Goal: Task Accomplishment & Management: Use online tool/utility

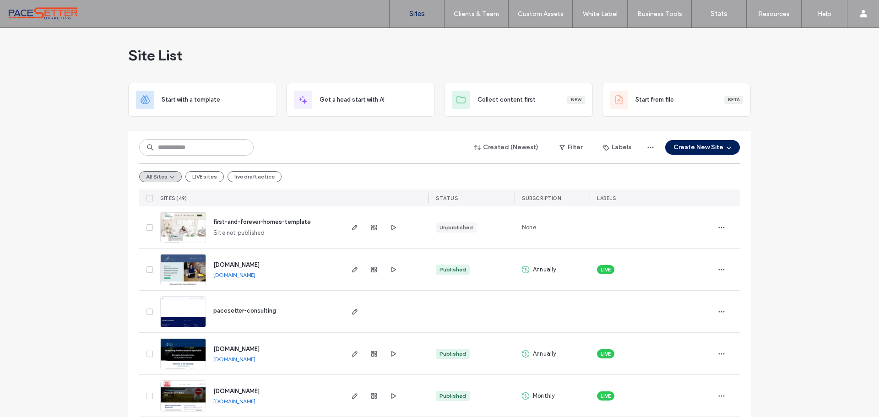
scroll to position [414, 0]
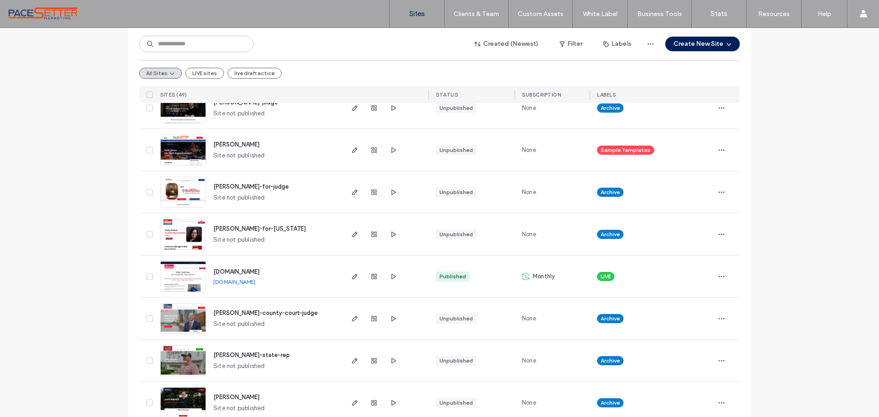
drag, startPoint x: 191, startPoint y: 75, endPoint x: 232, endPoint y: 83, distance: 41.6
click at [191, 75] on button "LIVE sites" at bounding box center [204, 73] width 38 height 11
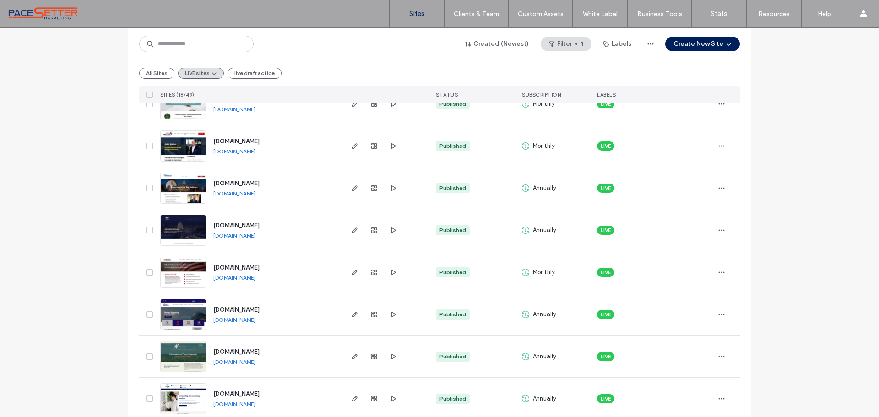
scroll to position [230, 0]
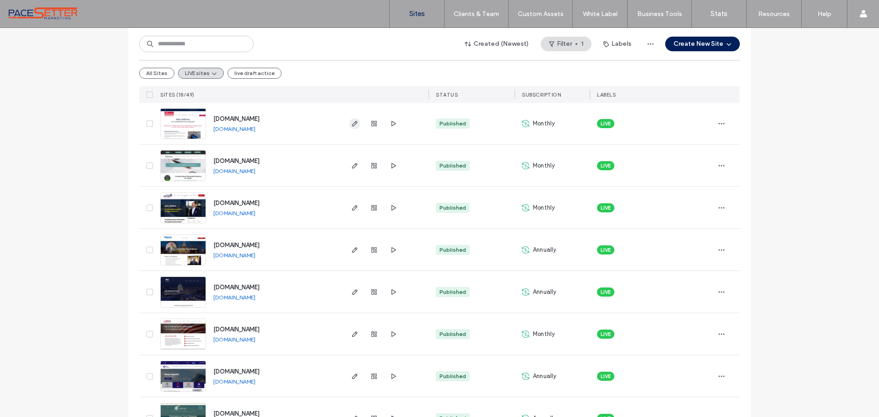
click at [351, 123] on icon "button" at bounding box center [354, 123] width 7 height 7
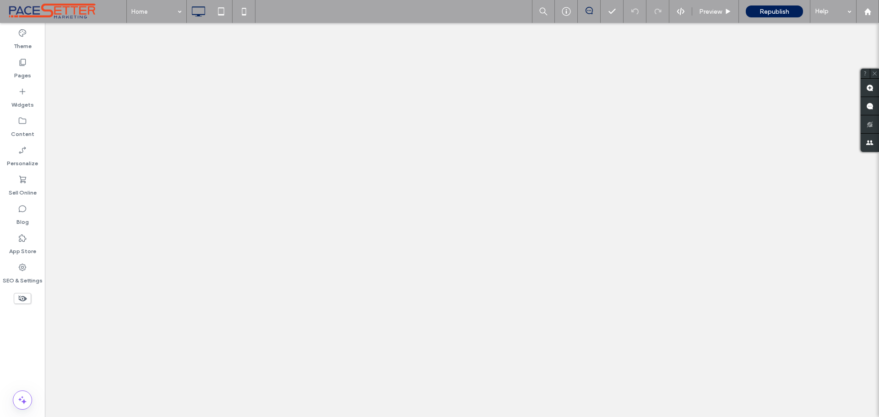
click at [27, 69] on label "Pages" at bounding box center [22, 73] width 17 height 13
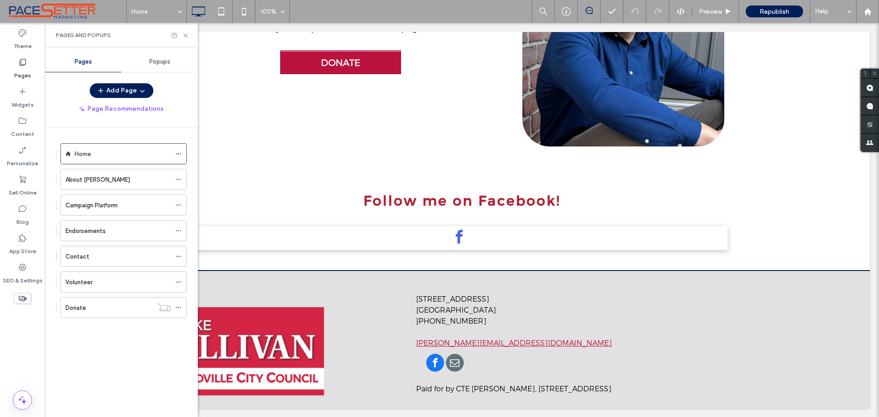
click at [98, 277] on div "Volunteer" at bounding box center [117, 282] width 105 height 10
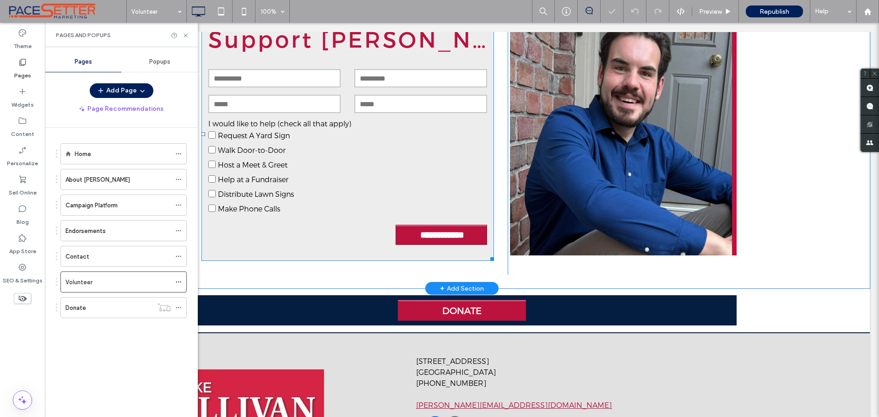
scroll to position [305, 0]
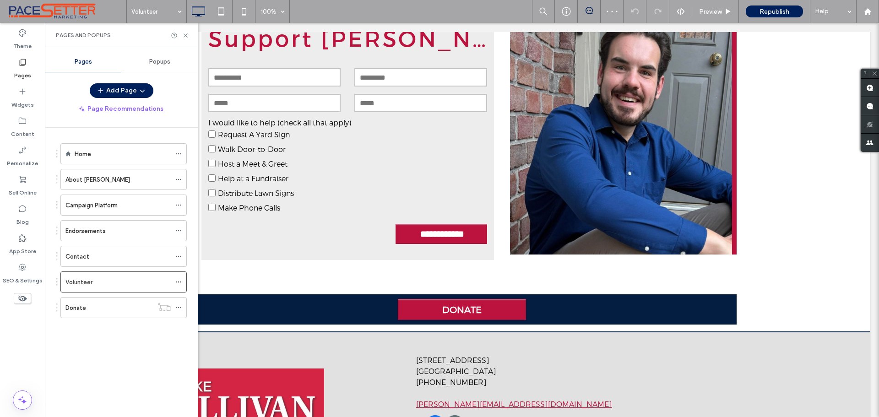
click at [179, 34] on div at bounding box center [180, 35] width 18 height 7
click at [186, 36] on use at bounding box center [186, 35] width 4 height 4
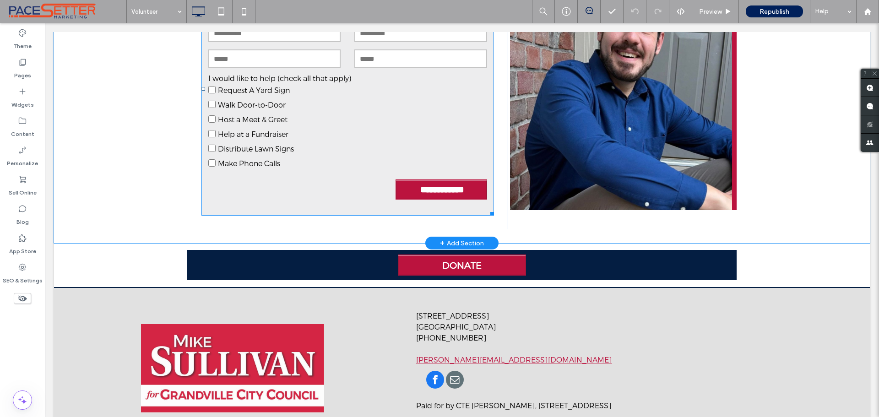
scroll to position [368, 0]
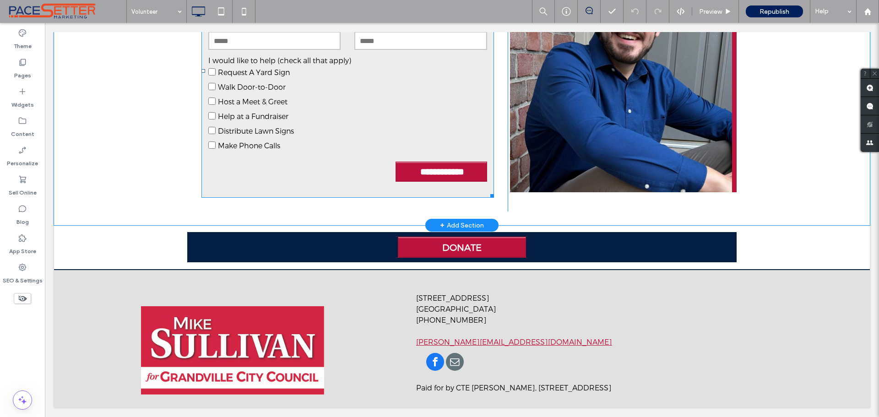
click at [354, 94] on label "Host a Meet & Greet" at bounding box center [347, 101] width 279 height 15
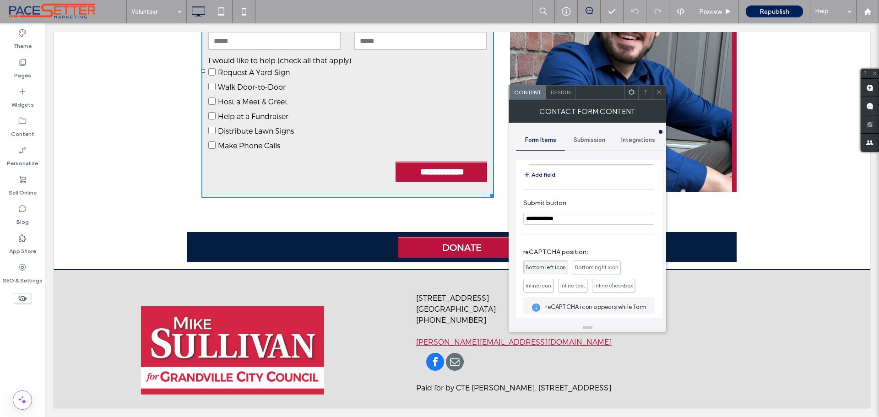
scroll to position [76, 0]
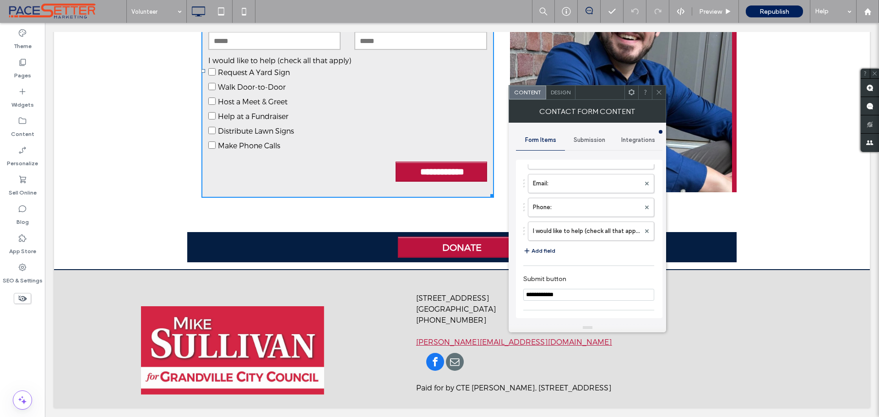
click at [544, 249] on button "Add field" at bounding box center [539, 250] width 32 height 11
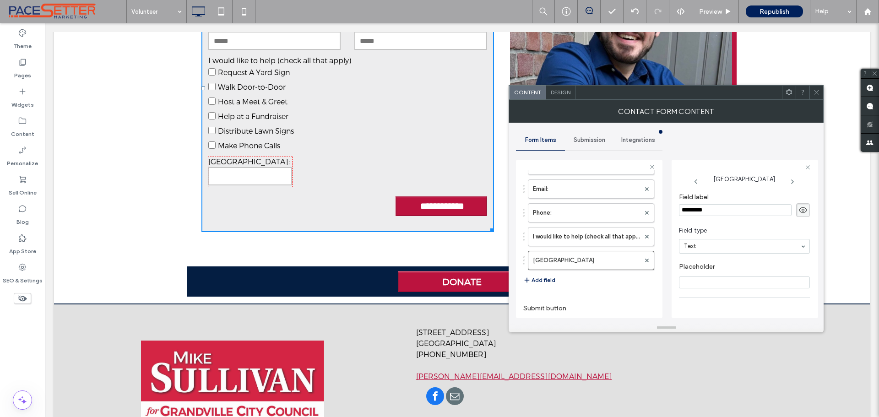
drag, startPoint x: 730, startPoint y: 208, endPoint x: 653, endPoint y: 221, distance: 78.3
click at [653, 221] on div "**********" at bounding box center [589, 237] width 146 height 170
type input "**********"
drag, startPoint x: 710, startPoint y: 212, endPoint x: 652, endPoint y: 214, distance: 57.7
click at [652, 214] on div "**********" at bounding box center [589, 237] width 146 height 170
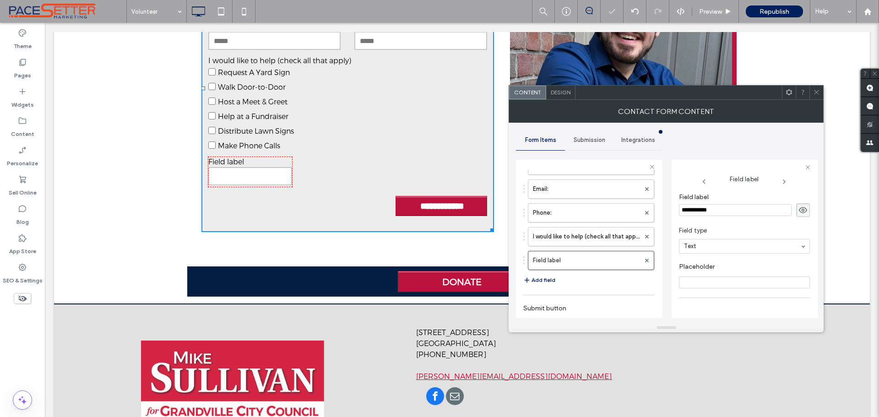
click at [799, 209] on use at bounding box center [803, 210] width 8 height 6
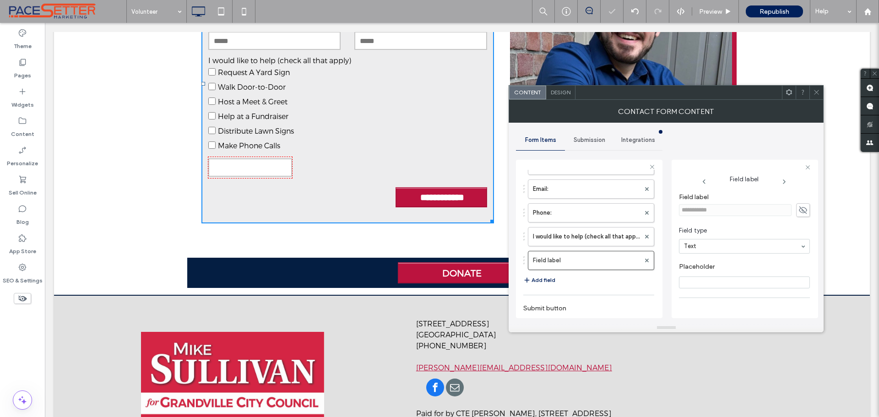
click at [798, 209] on icon at bounding box center [802, 210] width 9 height 10
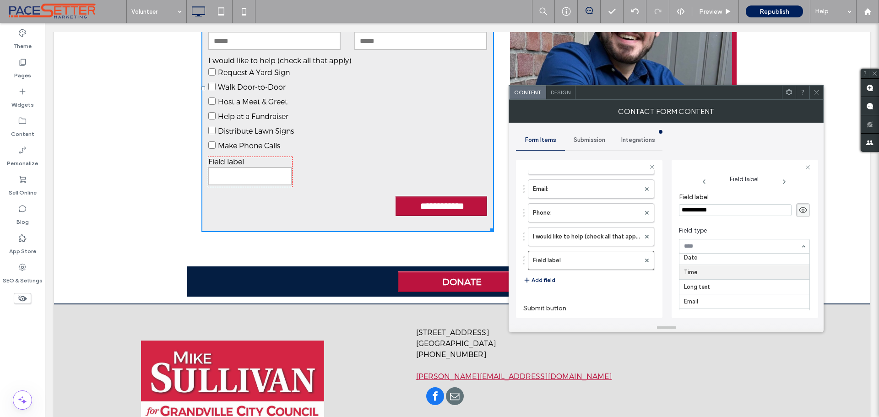
scroll to position [0, 0]
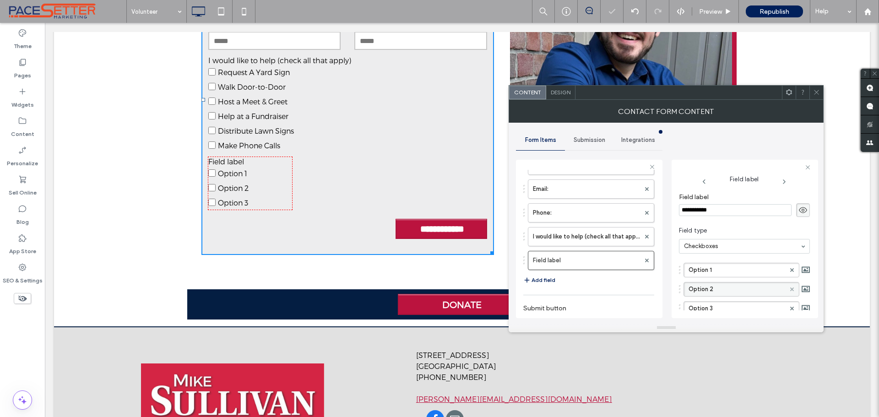
click at [790, 289] on icon at bounding box center [792, 289] width 4 height 4
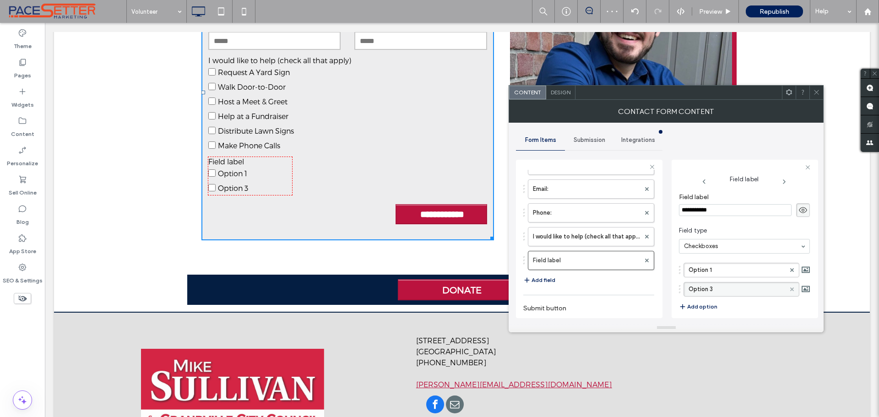
click at [790, 289] on icon at bounding box center [792, 289] width 4 height 4
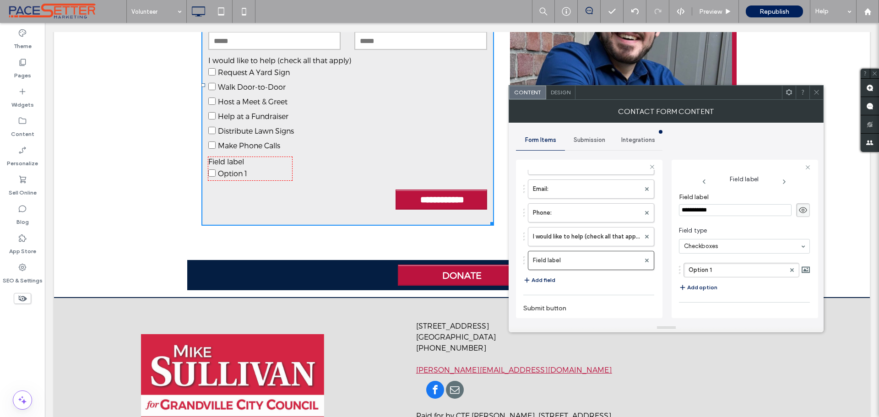
click at [799, 209] on use at bounding box center [803, 210] width 8 height 6
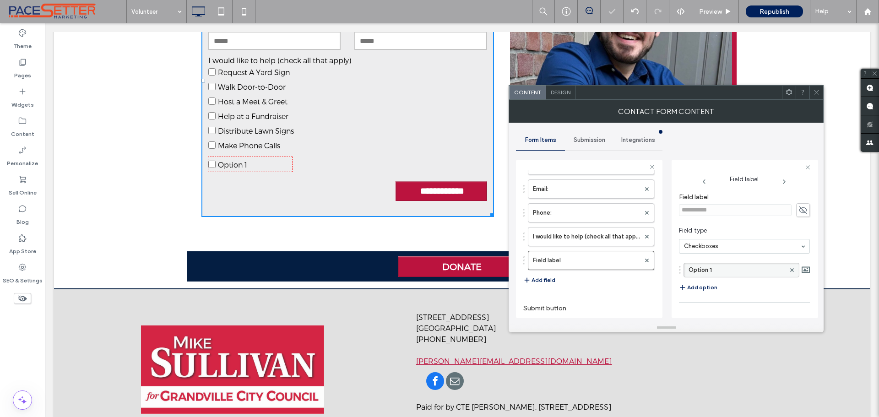
click at [717, 271] on label "Option 1" at bounding box center [736, 270] width 97 height 14
drag, startPoint x: 717, startPoint y: 271, endPoint x: 676, endPoint y: 264, distance: 40.9
click at [676, 264] on div "**********" at bounding box center [744, 239] width 146 height 158
type input "**********"
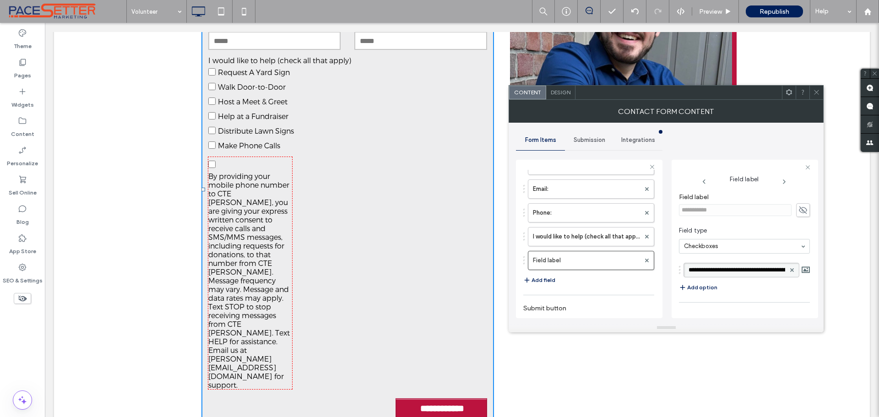
scroll to position [0, 1079]
click at [558, 92] on span "Design" at bounding box center [561, 92] width 20 height 7
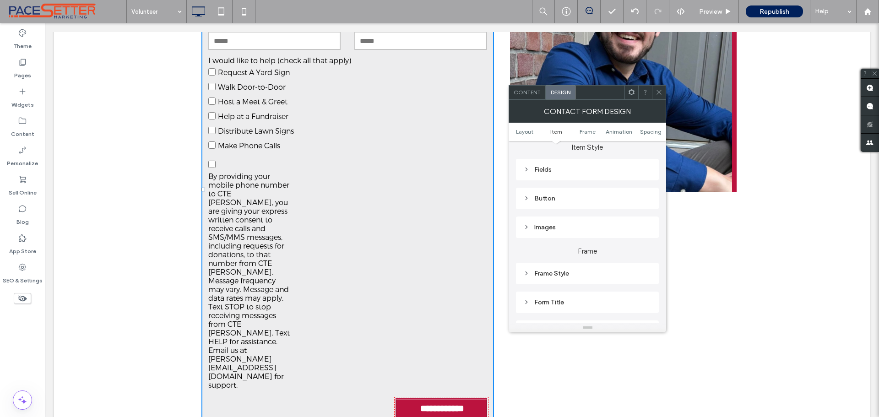
scroll to position [76, 0]
click at [550, 244] on div "Fields" at bounding box center [587, 246] width 128 height 8
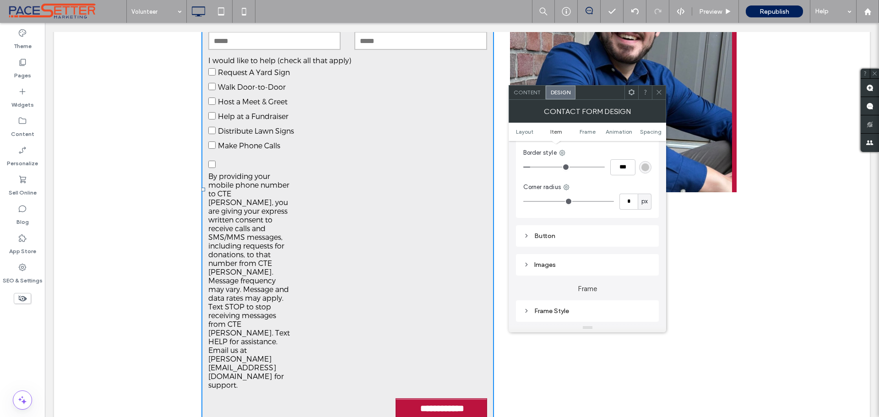
scroll to position [152, 0]
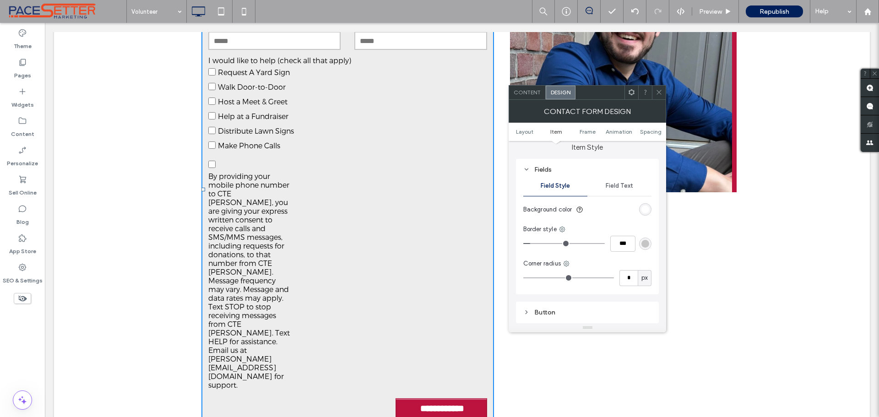
click at [621, 186] on span "Field Text" at bounding box center [619, 185] width 27 height 7
click at [554, 132] on span "Item" at bounding box center [556, 131] width 12 height 7
click at [529, 133] on span "Layout" at bounding box center [524, 131] width 17 height 7
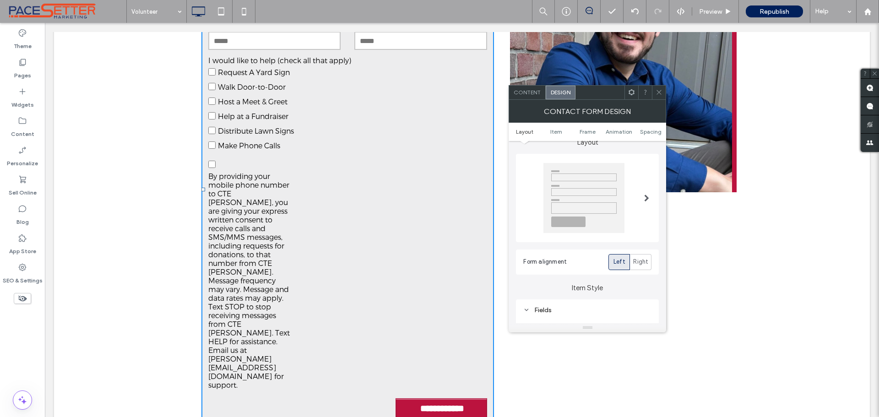
scroll to position [0, 0]
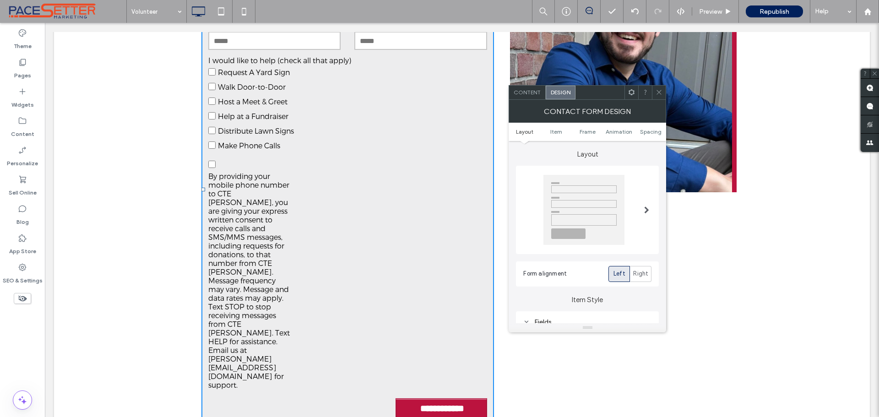
click at [530, 87] on div "Content" at bounding box center [527, 93] width 37 height 14
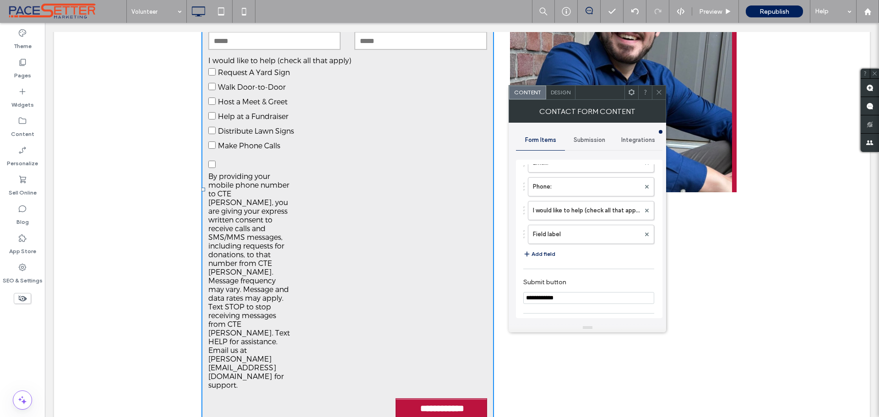
scroll to position [76, 0]
click at [610, 253] on label "Field label" at bounding box center [586, 255] width 107 height 18
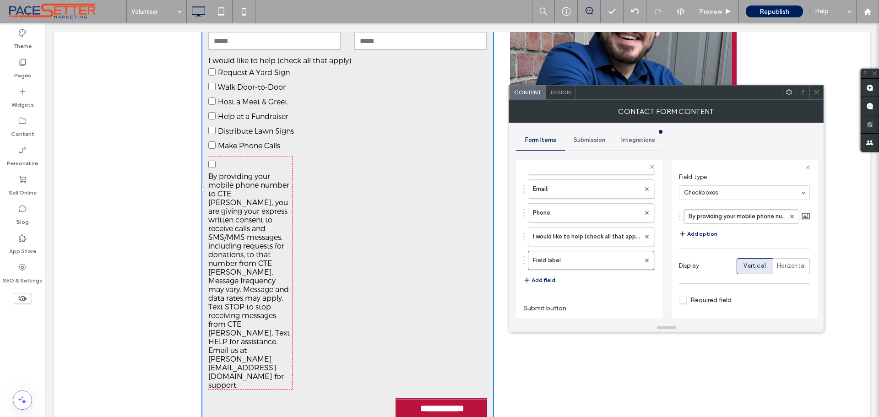
scroll to position [74, 0]
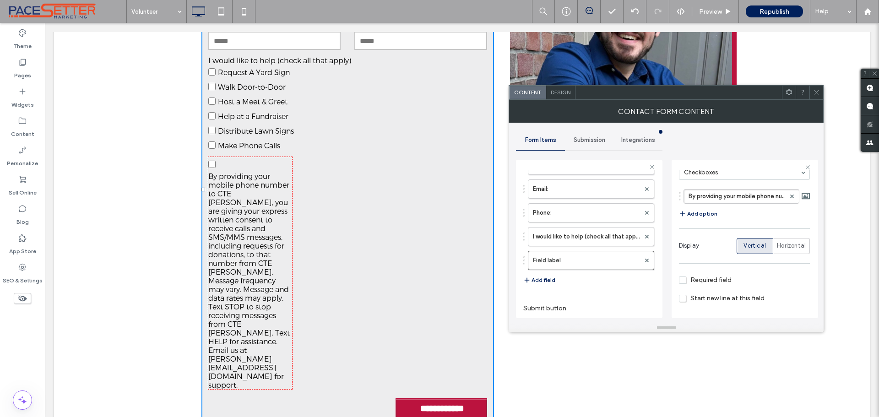
click at [684, 277] on span "Required field" at bounding box center [705, 280] width 53 height 8
click at [790, 245] on span "Horizontal" at bounding box center [791, 245] width 29 height 9
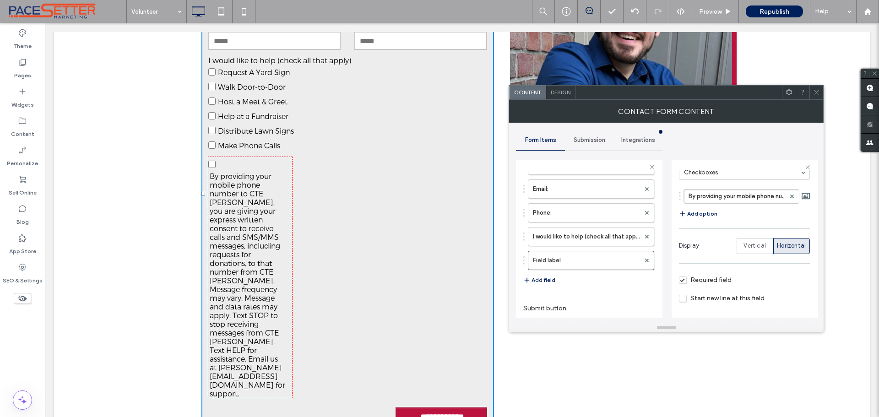
click at [570, 93] on span "Design" at bounding box center [561, 92] width 20 height 7
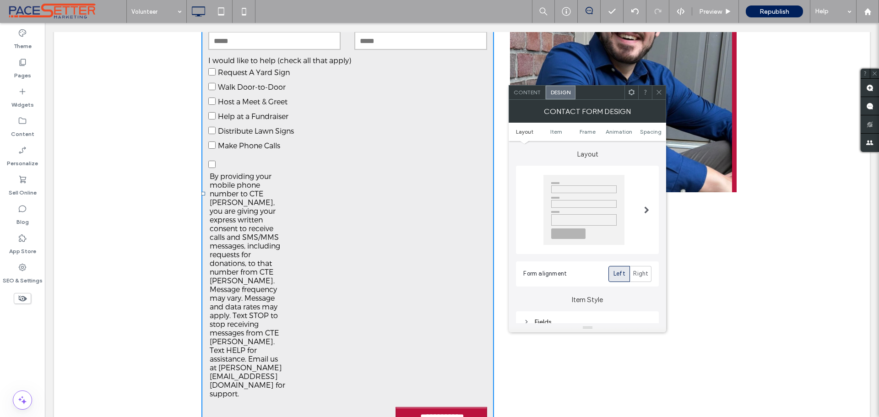
scroll to position [76, 0]
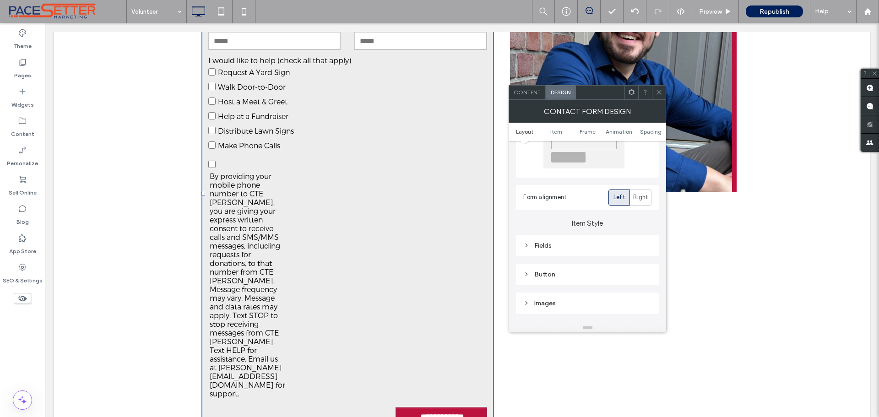
click at [553, 246] on div "Fields" at bounding box center [587, 246] width 128 height 8
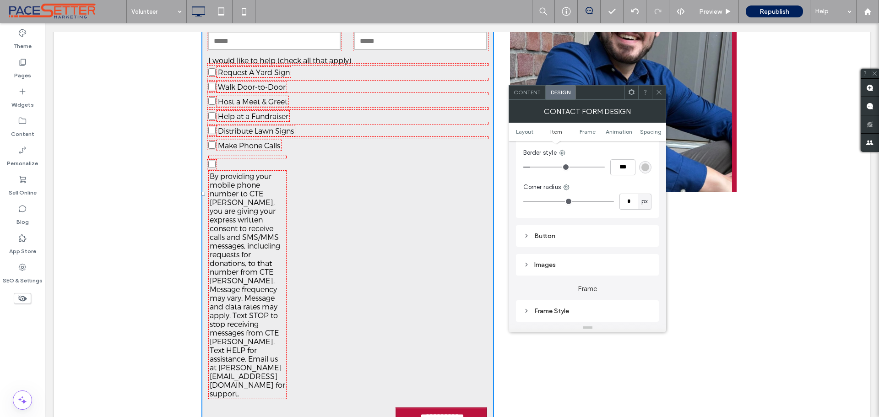
scroll to position [152, 0]
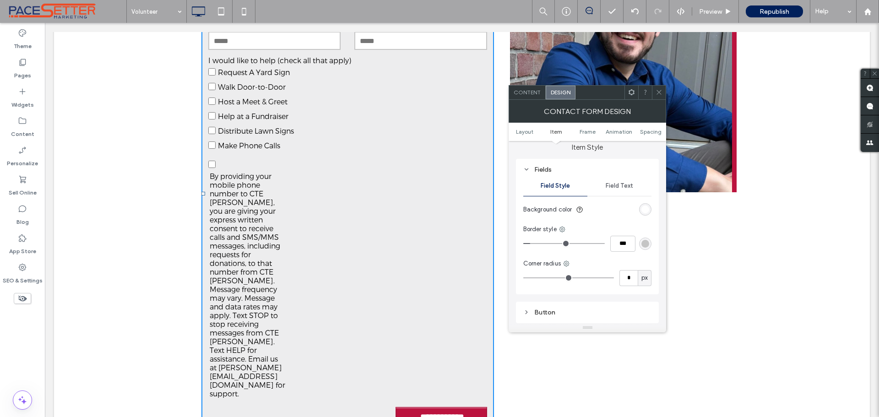
click at [623, 183] on span "Field Text" at bounding box center [619, 185] width 27 height 7
click at [570, 210] on label "Label" at bounding box center [583, 209] width 121 height 18
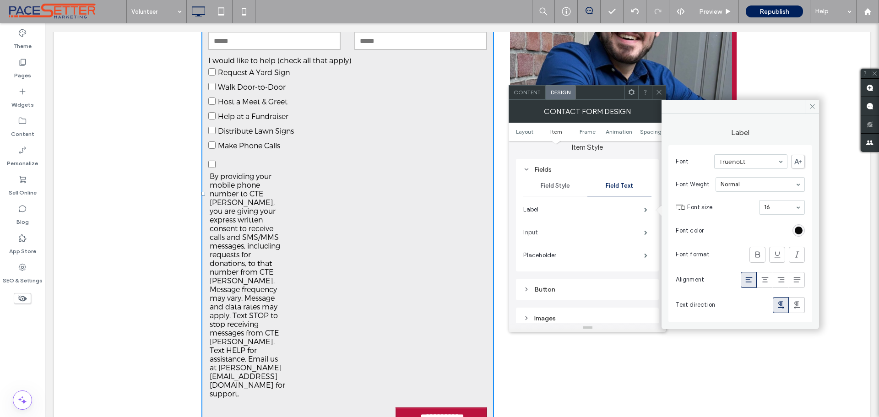
click at [554, 228] on label "Input" at bounding box center [583, 232] width 121 height 18
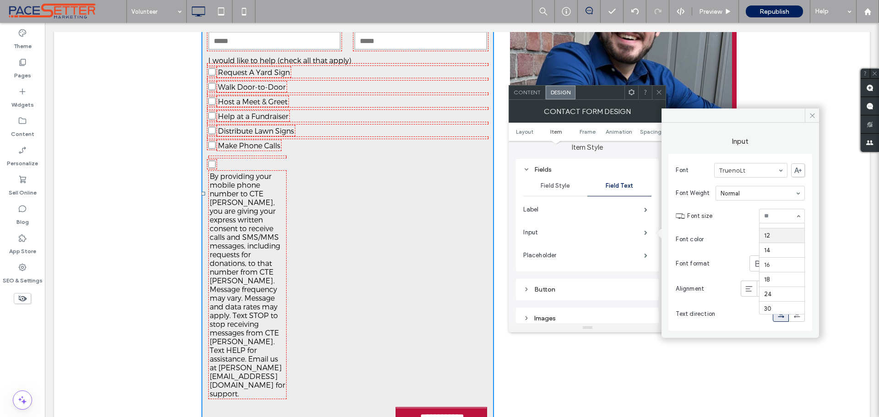
scroll to position [49, 0]
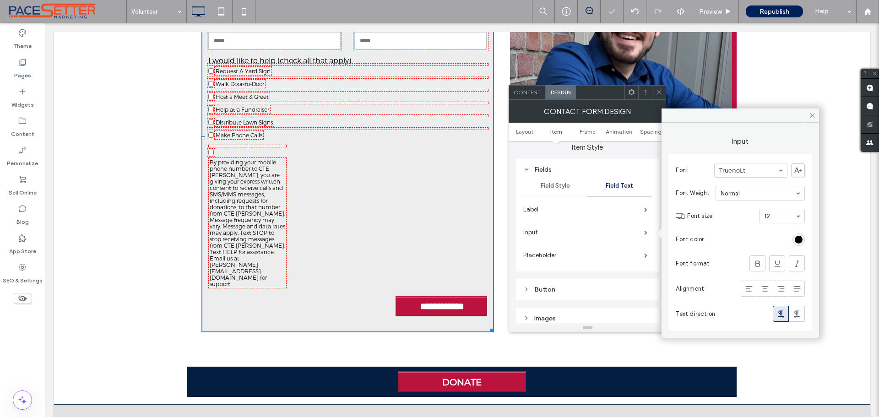
click at [798, 218] on div "12" at bounding box center [782, 216] width 46 height 15
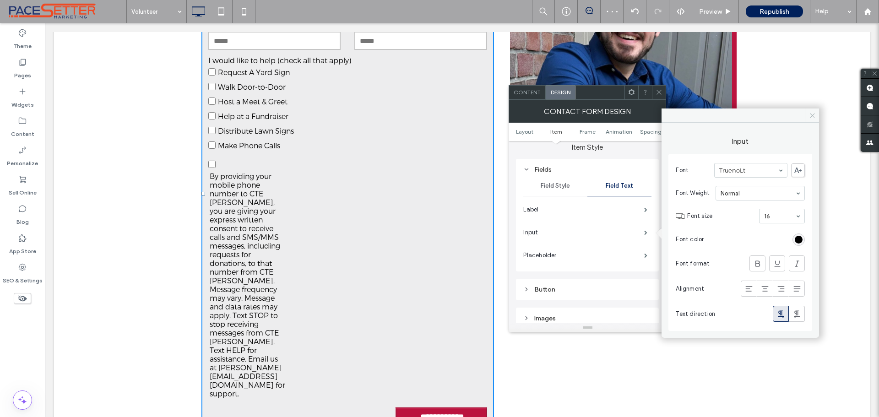
click at [814, 117] on icon at bounding box center [812, 115] width 7 height 7
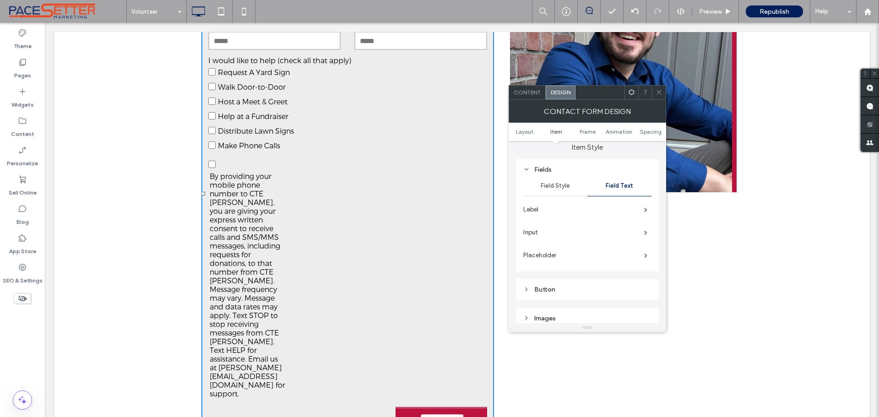
click at [232, 185] on span "By providing your mobile phone number to CTE Mike Sullivan, you are giving your…" at bounding box center [248, 285] width 76 height 226
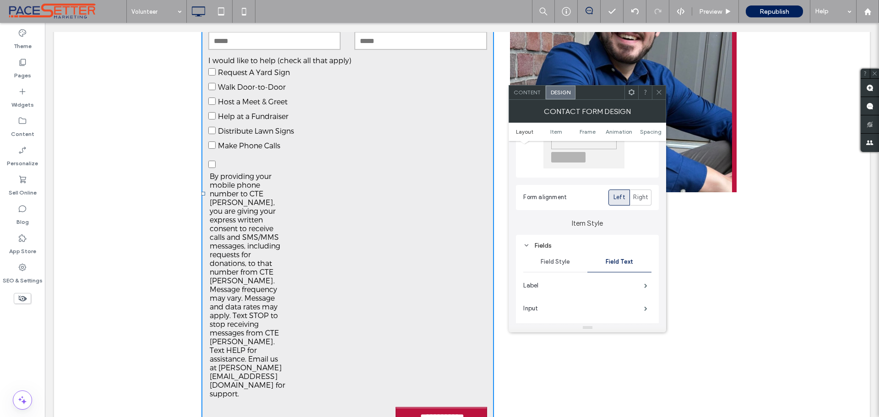
click at [529, 244] on icon at bounding box center [526, 245] width 6 height 6
click at [531, 96] on div "Content" at bounding box center [527, 93] width 37 height 14
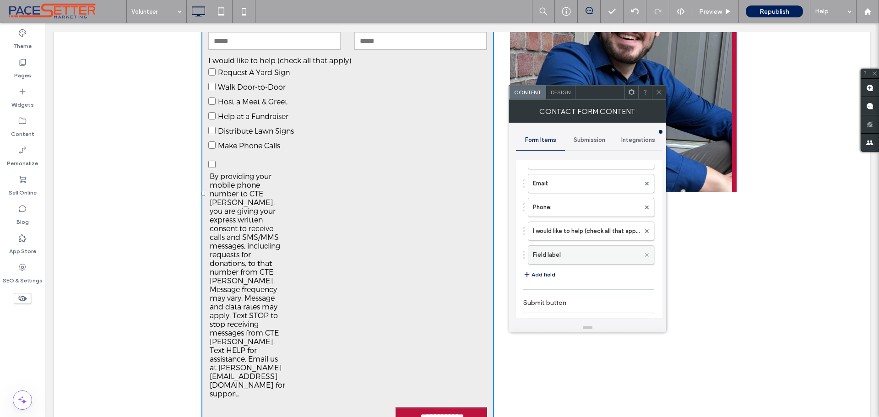
click at [645, 254] on use at bounding box center [647, 255] width 4 height 4
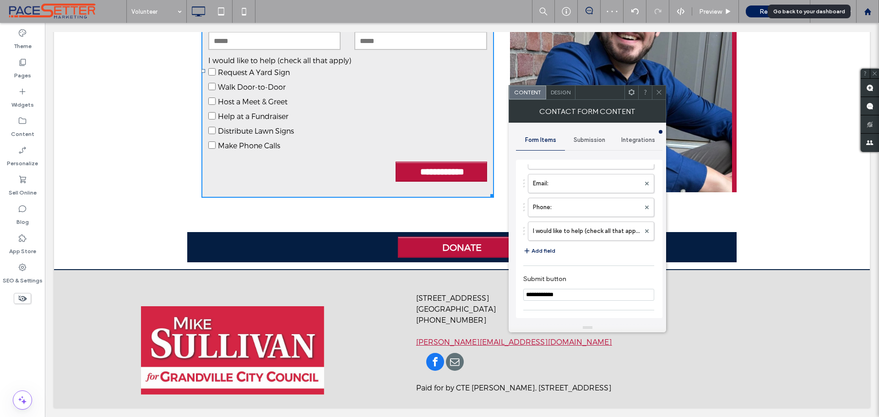
click at [867, 14] on icon at bounding box center [868, 12] width 8 height 8
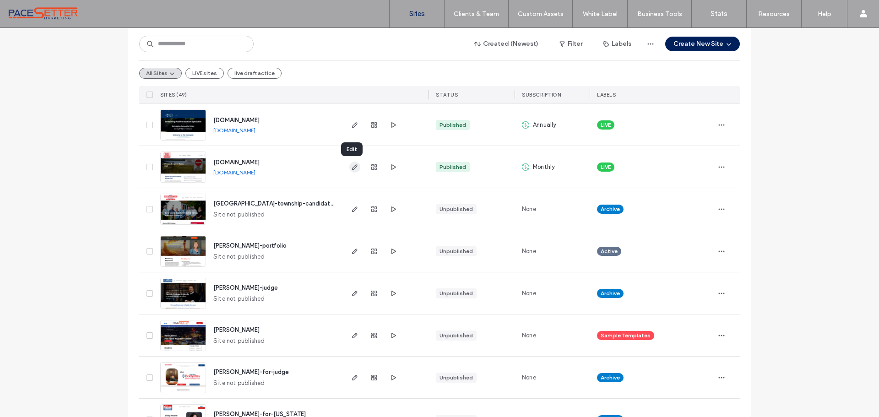
click at [353, 164] on use "button" at bounding box center [354, 166] width 5 height 5
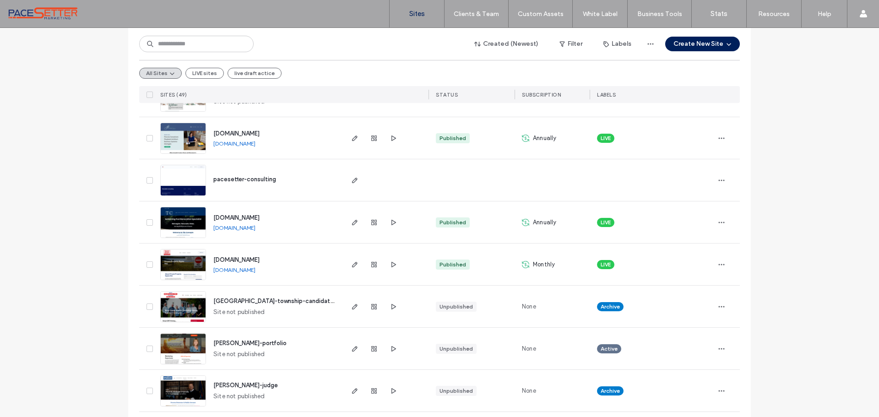
scroll to position [152, 0]
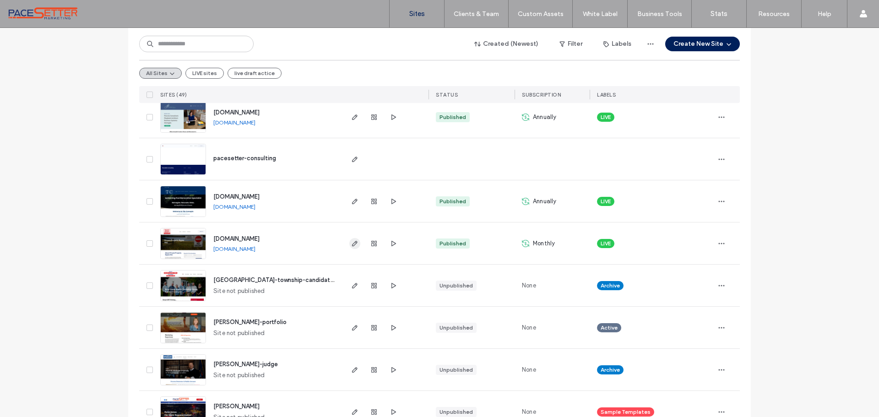
click at [351, 246] on icon "button" at bounding box center [354, 243] width 7 height 7
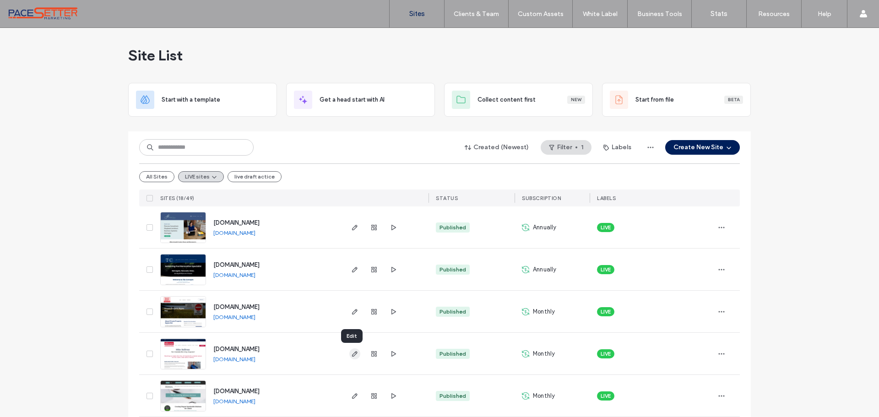
click at [351, 352] on icon "button" at bounding box center [354, 353] width 7 height 7
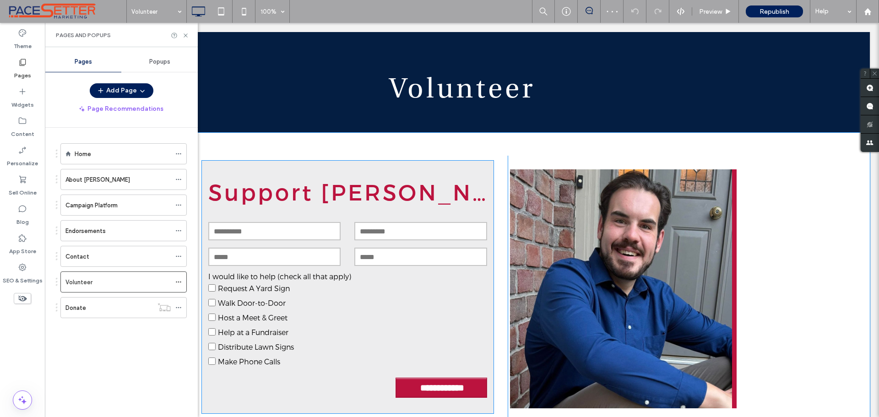
scroll to position [152, 0]
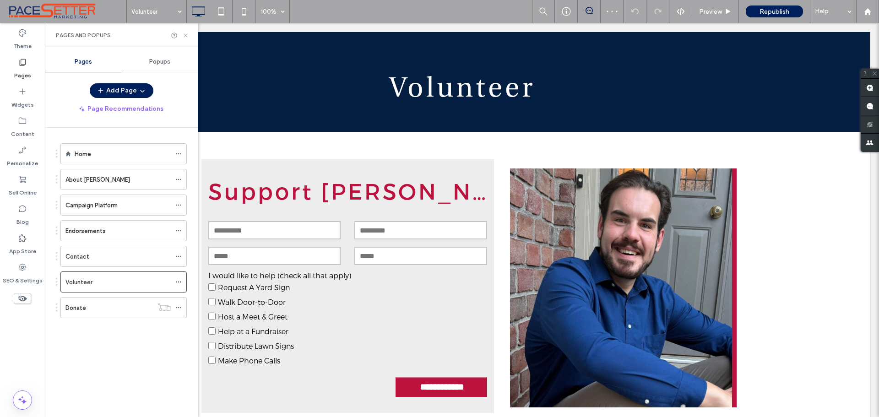
click at [186, 37] on icon at bounding box center [185, 35] width 7 height 7
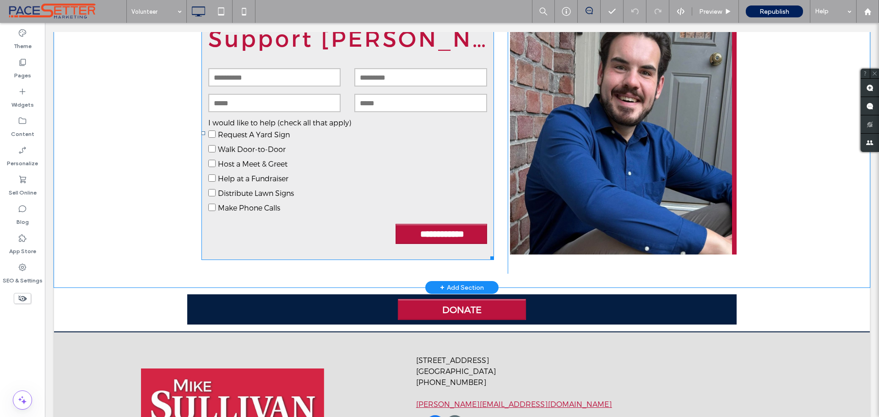
scroll to position [229, 0]
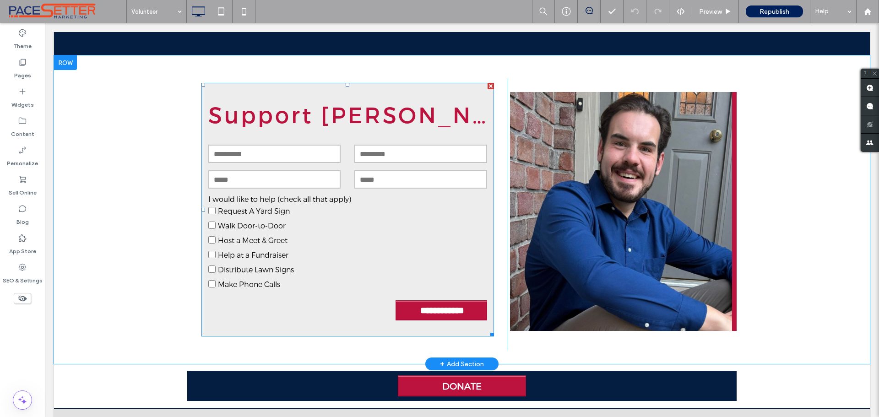
click at [220, 91] on div "**********" at bounding box center [347, 210] width 292 height 254
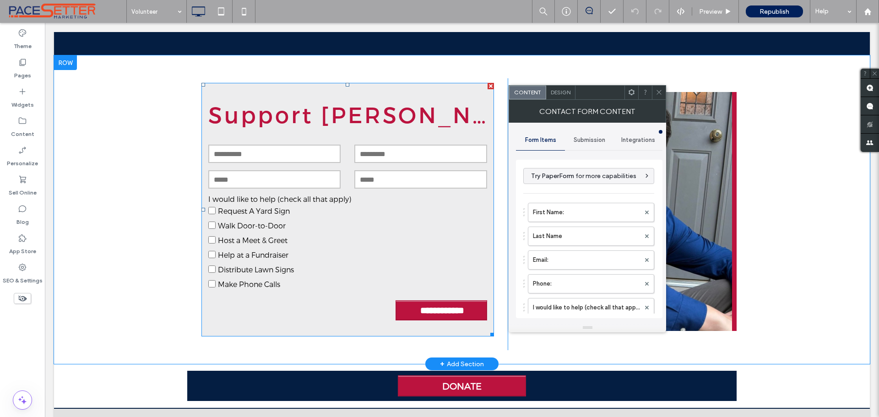
type input "**********"
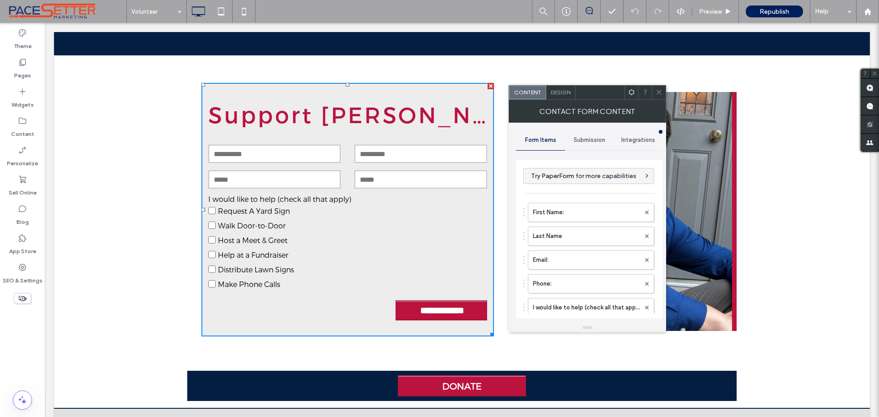
click at [658, 91] on icon at bounding box center [658, 92] width 7 height 7
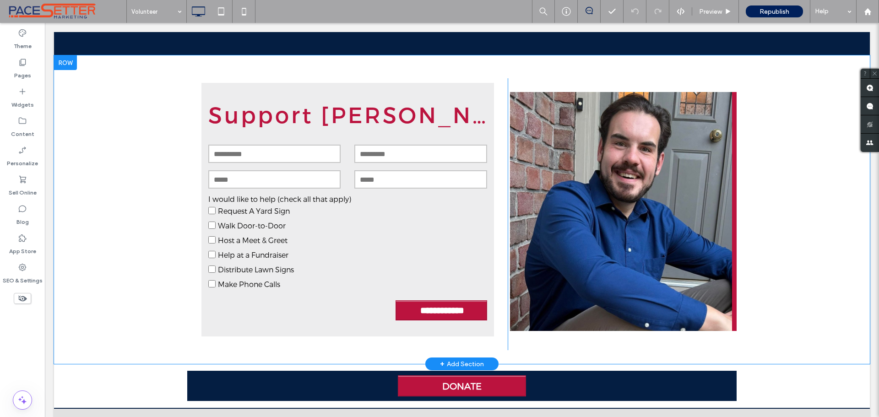
click at [66, 61] on div at bounding box center [65, 62] width 23 height 15
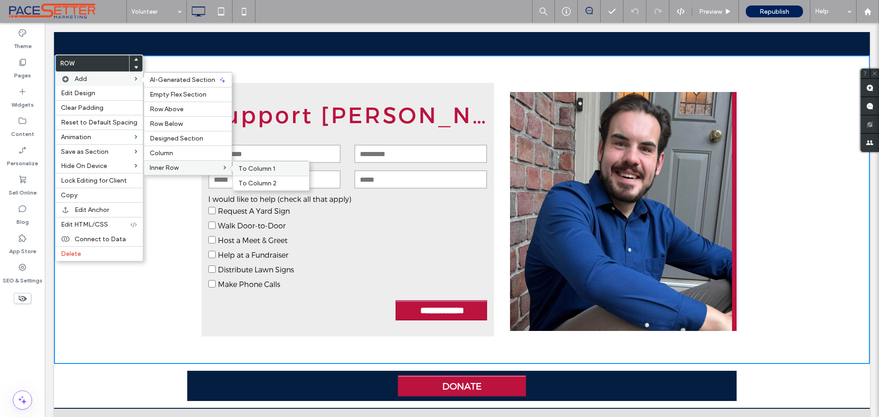
drag, startPoint x: 259, startPoint y: 171, endPoint x: 217, endPoint y: 146, distance: 49.1
click at [259, 171] on span "To Column 1" at bounding box center [256, 169] width 37 height 8
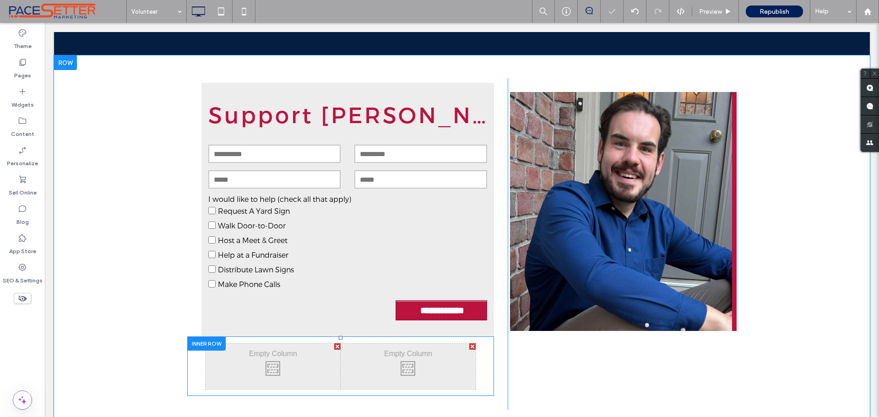
click at [470, 349] on div at bounding box center [472, 346] width 6 height 6
click at [30, 92] on div "Widgets" at bounding box center [22, 97] width 45 height 29
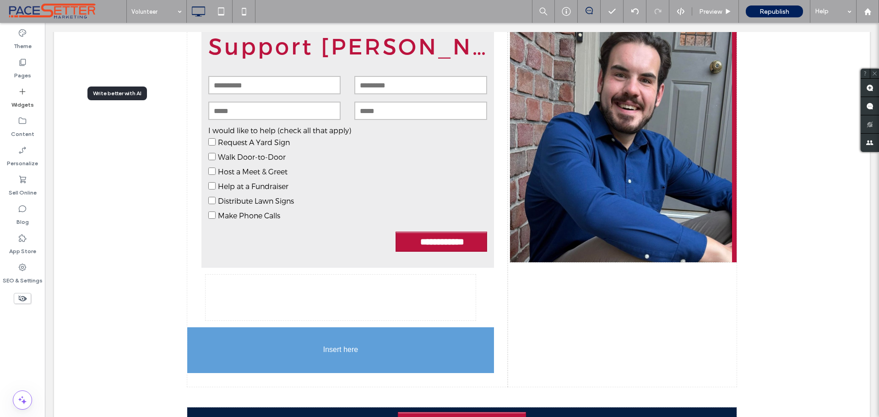
scroll to position [304, 0]
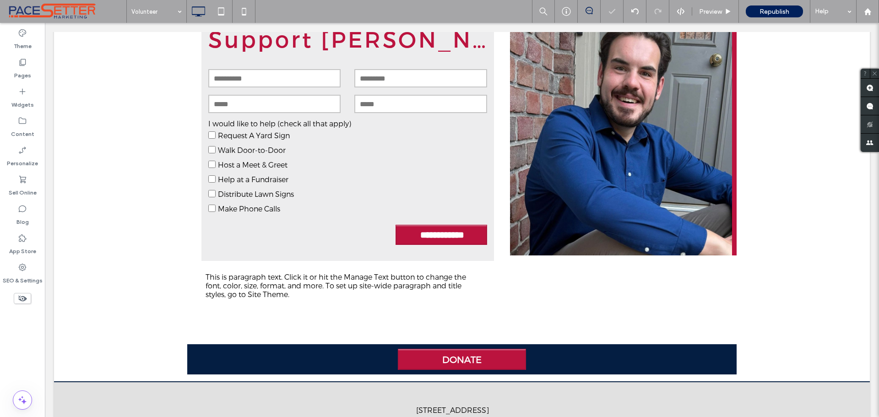
type input "********"
type input "**"
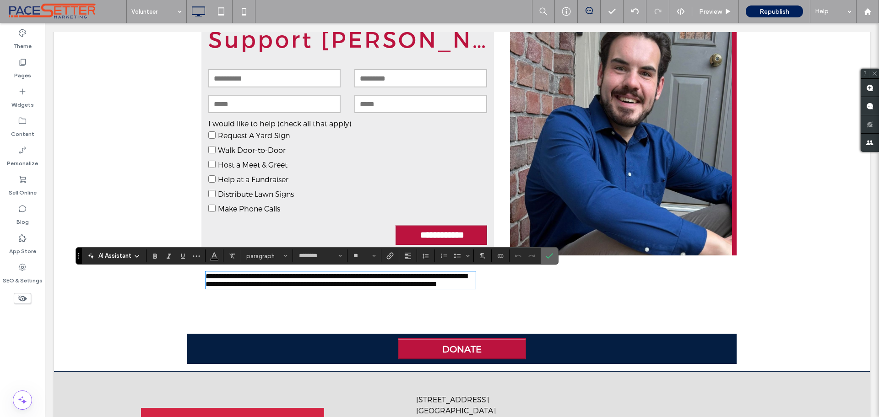
drag, startPoint x: 546, startPoint y: 256, endPoint x: 275, endPoint y: 252, distance: 271.9
click at [546, 256] on use "Confirm" at bounding box center [549, 255] width 7 height 5
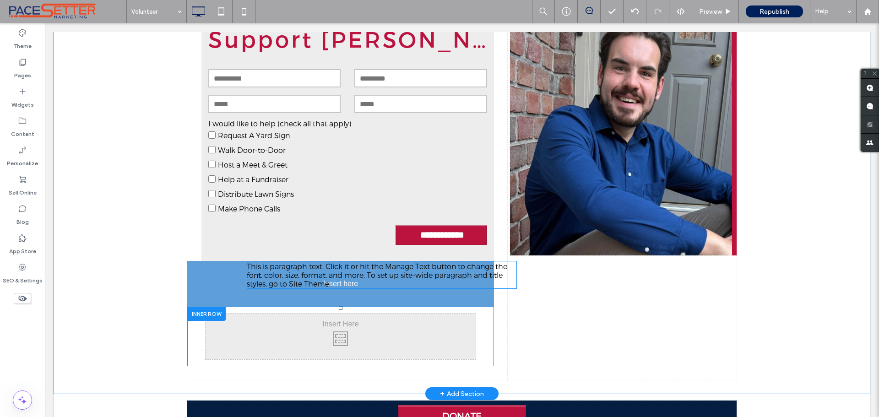
drag, startPoint x: 317, startPoint y: 276, endPoint x: 301, endPoint y: 265, distance: 19.2
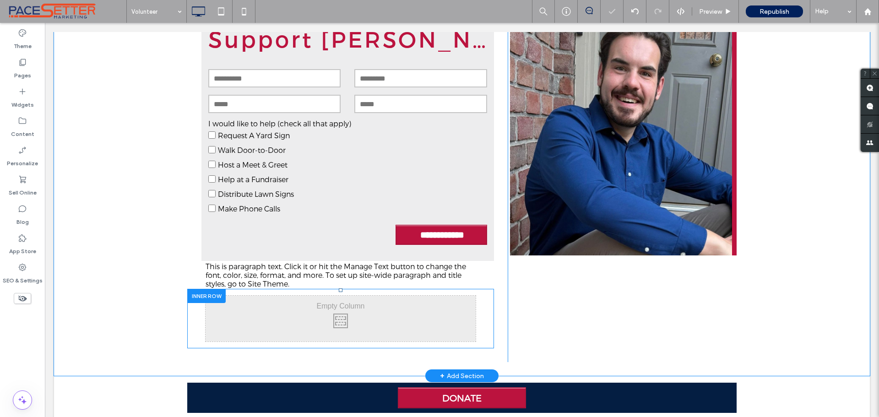
click at [199, 298] on div at bounding box center [206, 296] width 38 height 14
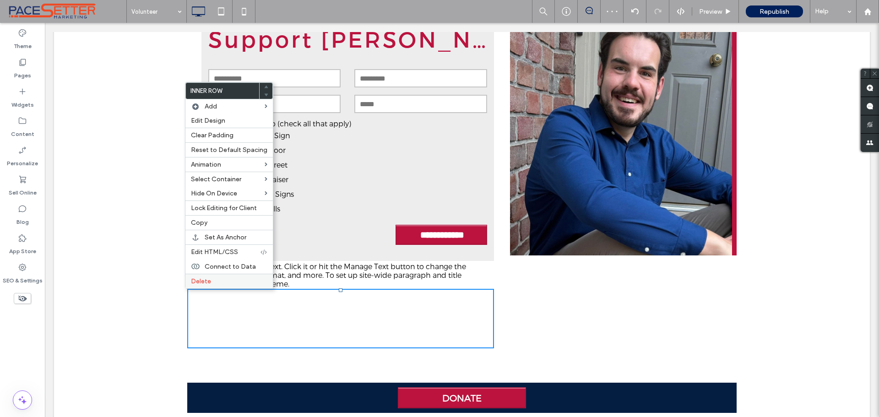
click at [219, 286] on div "Delete" at bounding box center [228, 281] width 87 height 15
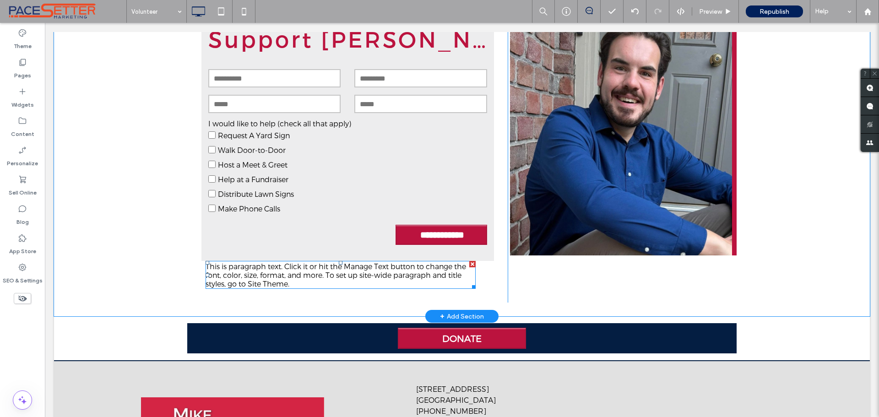
click at [324, 279] on p "This is paragraph text. Click it or hit the Manage Text button to change the fo…" at bounding box center [340, 275] width 270 height 26
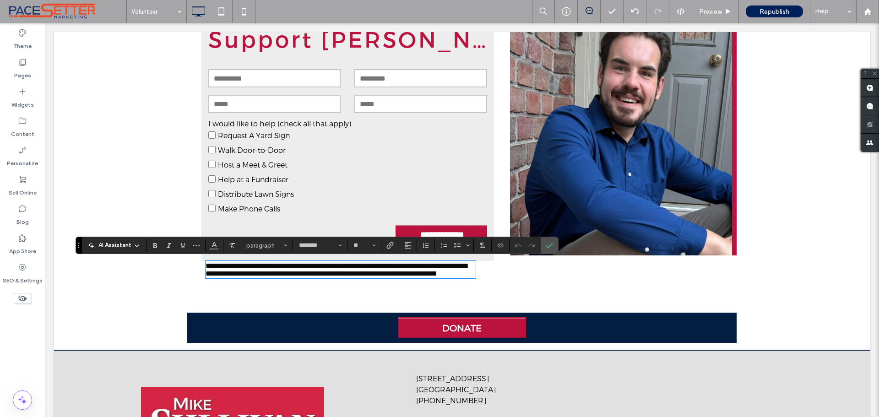
scroll to position [0, 0]
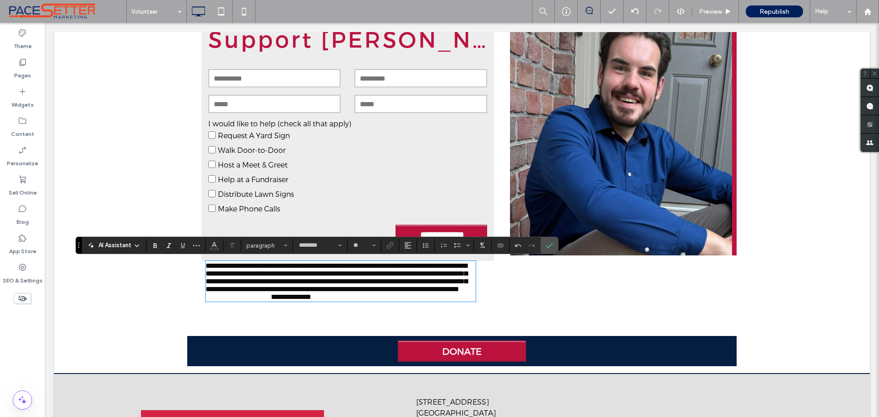
click at [311, 300] on span "**********" at bounding box center [291, 296] width 39 height 7
drag, startPoint x: 408, startPoint y: 307, endPoint x: 292, endPoint y: 307, distance: 115.8
click at [292, 301] on p "**********" at bounding box center [340, 281] width 270 height 39
click at [391, 247] on icon "Link" at bounding box center [389, 245] width 7 height 7
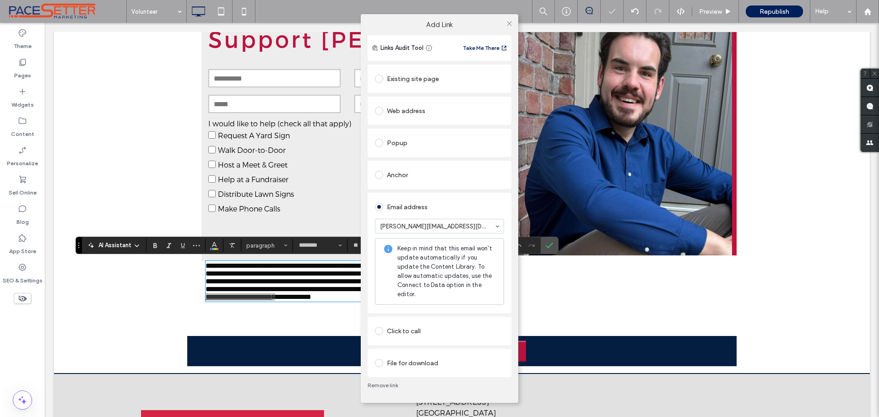
click at [212, 245] on div "Add Link Links Audit Tool Take Me There Existing site page Web address Popup An…" at bounding box center [439, 208] width 879 height 417
click at [216, 245] on div "Add Link Links Audit Tool Take Me There Existing site page Web address Popup An…" at bounding box center [439, 208] width 879 height 417
click at [509, 24] on icon at bounding box center [509, 23] width 7 height 7
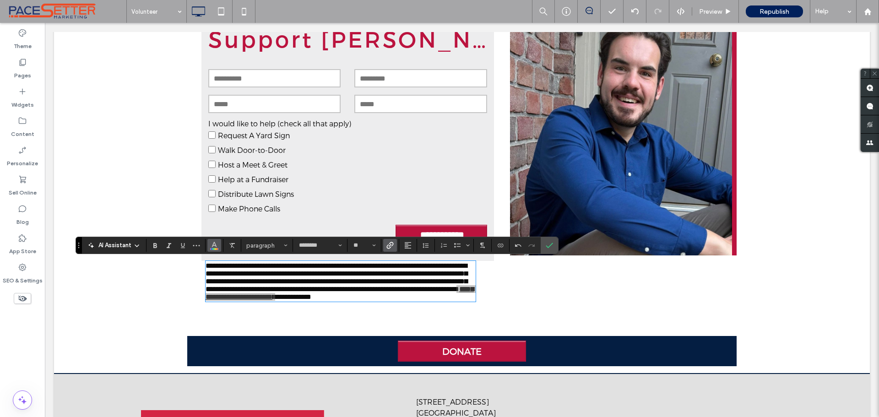
click at [215, 249] on span "Color" at bounding box center [214, 244] width 7 height 12
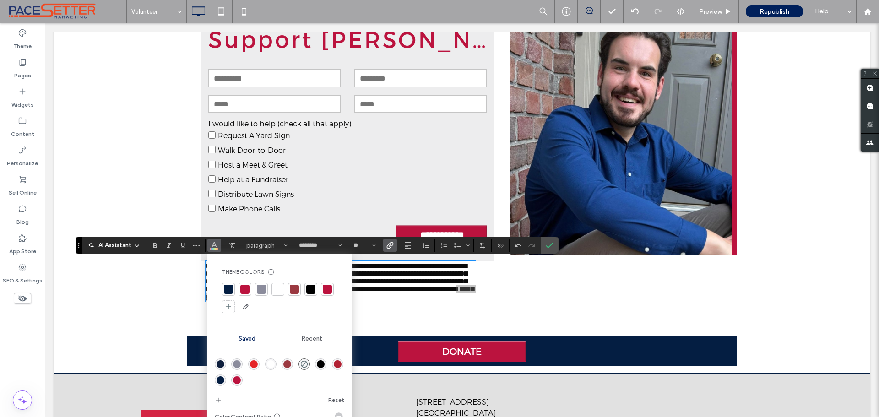
click at [245, 289] on div at bounding box center [244, 289] width 9 height 9
click at [154, 244] on icon "Bold" at bounding box center [154, 245] width 7 height 7
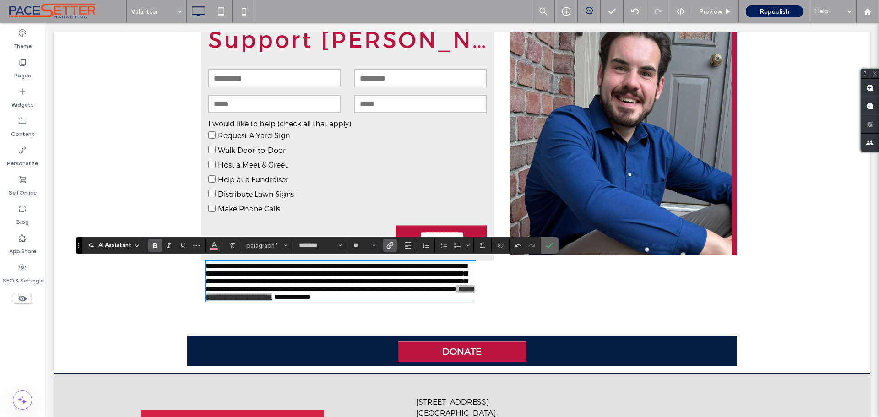
click at [551, 244] on use "Confirm" at bounding box center [549, 245] width 7 height 5
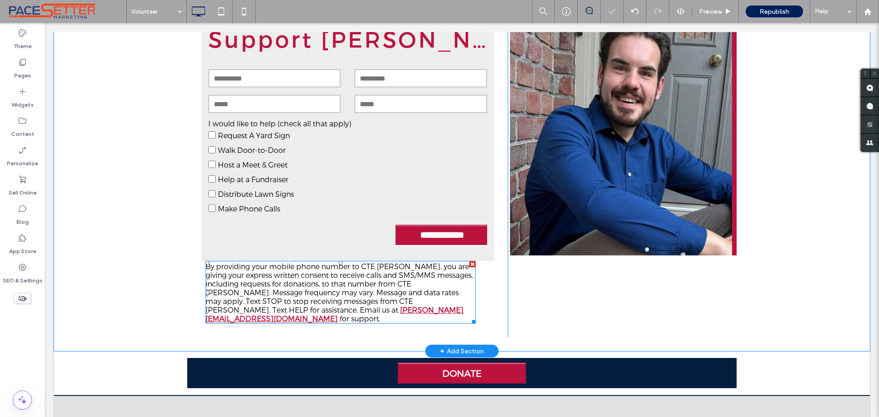
click at [459, 307] on p "By providing your mobile phone number to CTE Mike Sullivan, you are giving your…" at bounding box center [340, 292] width 270 height 61
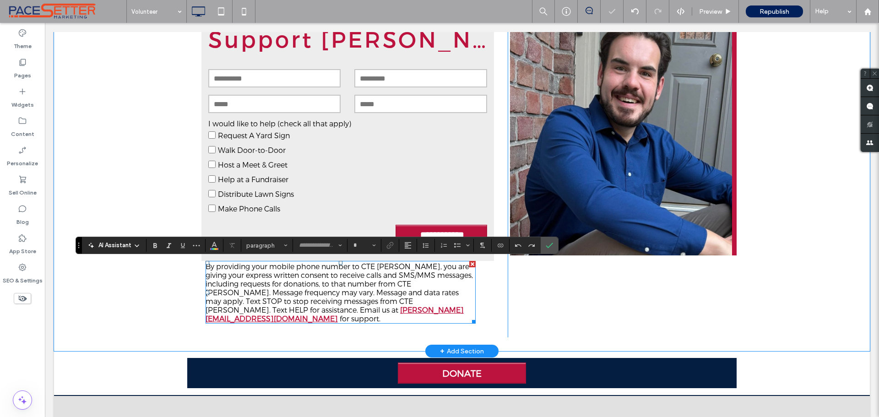
type input "********"
type input "**"
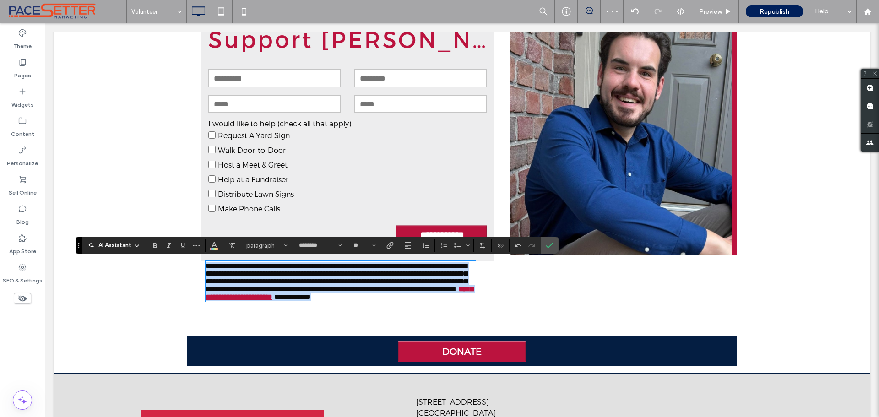
drag, startPoint x: 458, startPoint y: 311, endPoint x: 194, endPoint y: 263, distance: 268.5
click at [194, 263] on div "**********" at bounding box center [347, 159] width 320 height 313
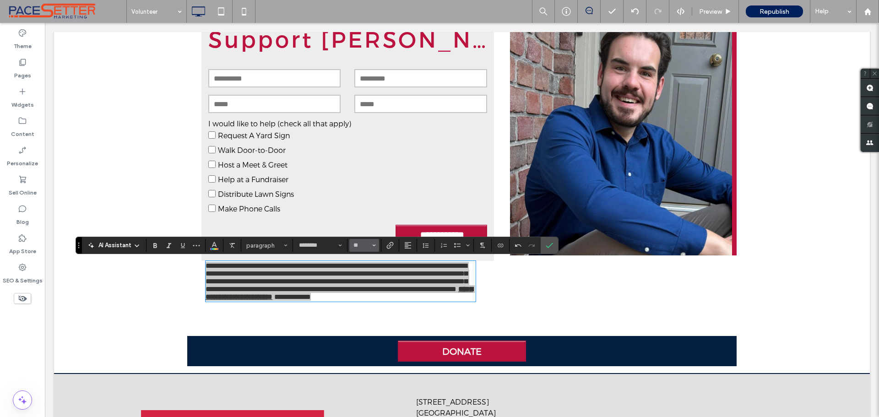
click at [374, 244] on icon "Size" at bounding box center [374, 245] width 4 height 4
click at [363, 312] on label "12" at bounding box center [363, 311] width 29 height 13
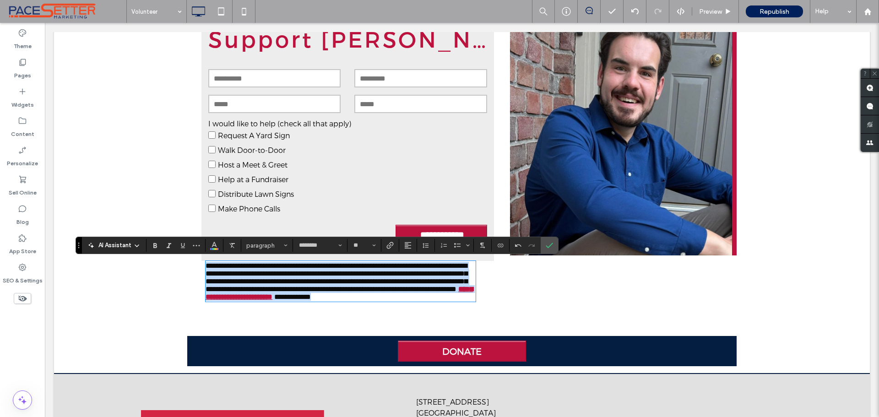
type input "**"
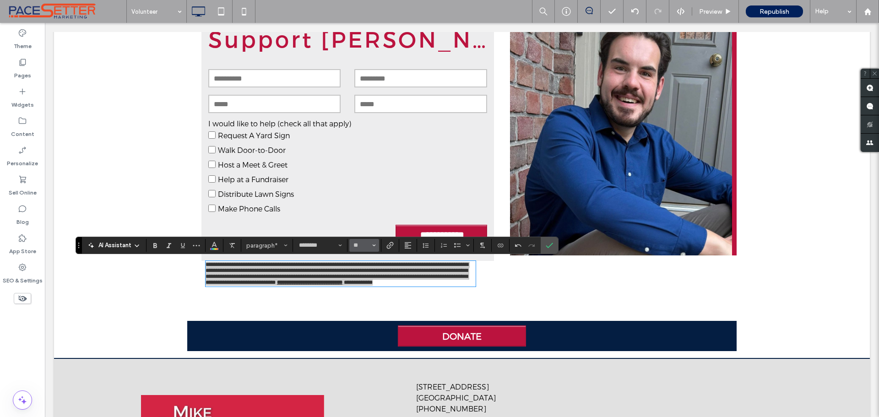
click at [375, 244] on icon "Size" at bounding box center [374, 245] width 4 height 4
drag, startPoint x: 362, startPoint y: 319, endPoint x: 321, endPoint y: 291, distance: 49.8
click at [362, 319] on label "14" at bounding box center [363, 324] width 29 height 13
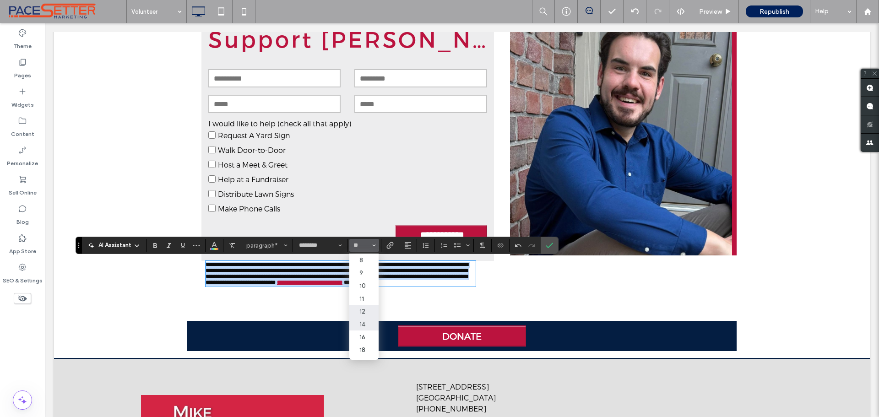
type input "**"
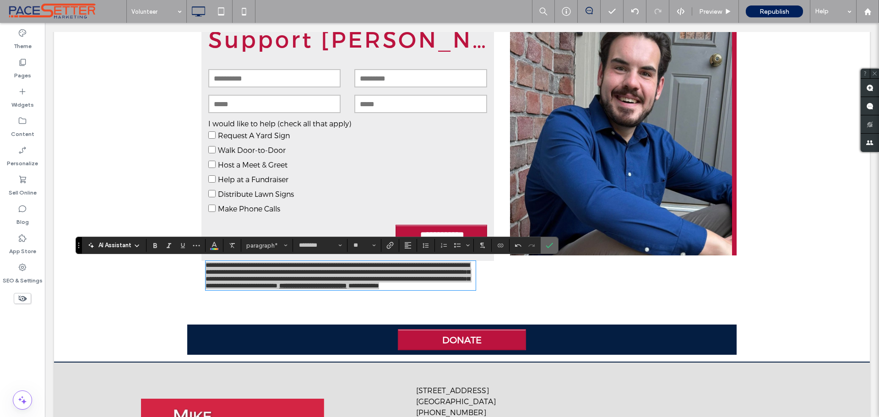
drag, startPoint x: 553, startPoint y: 245, endPoint x: 450, endPoint y: 244, distance: 103.0
click at [553, 245] on label "Confirm" at bounding box center [549, 245] width 14 height 16
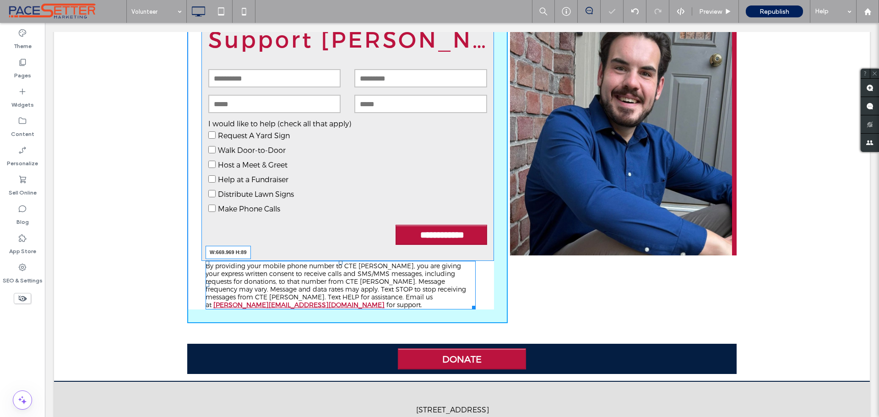
drag, startPoint x: 466, startPoint y: 306, endPoint x: 531, endPoint y: 330, distance: 69.5
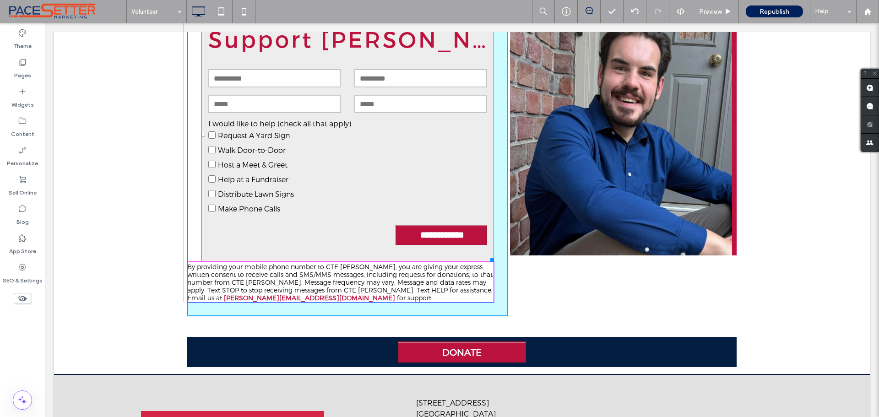
drag, startPoint x: 198, startPoint y: 133, endPoint x: 340, endPoint y: 194, distance: 154.4
click at [184, 134] on div "Click To Paste Row Home About Mike Campaign Platform Endorsements Contact Volun…" at bounding box center [462, 120] width 816 height 785
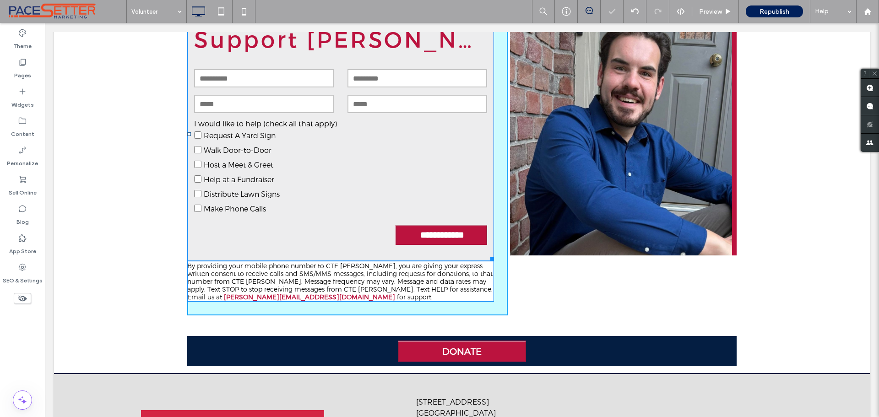
drag, startPoint x: 487, startPoint y: 258, endPoint x: 495, endPoint y: 261, distance: 8.2
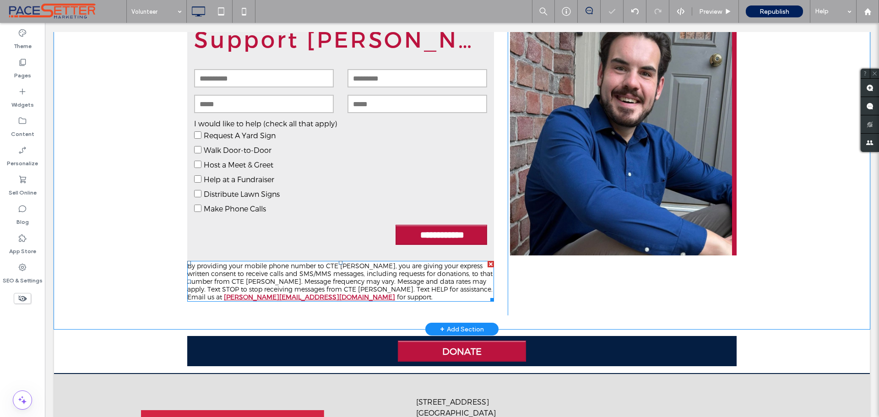
click at [357, 300] on p "By providing your mobile phone number to CTE Mike Sullivan, you are giving your…" at bounding box center [340, 281] width 307 height 39
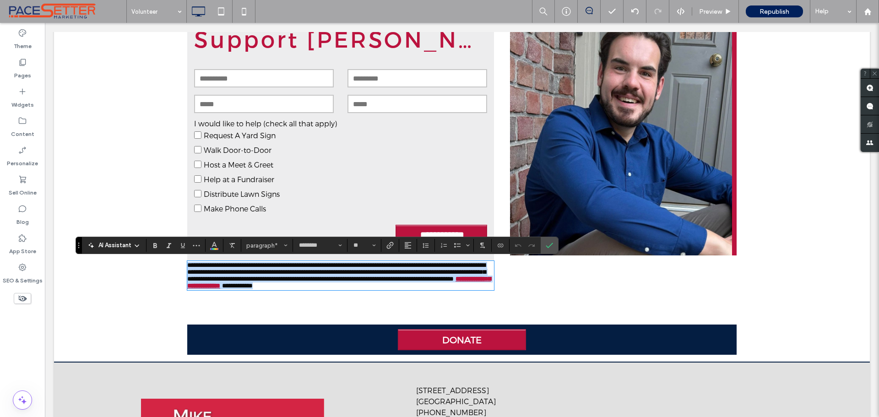
click at [356, 289] on p "**********" at bounding box center [340, 275] width 307 height 27
drag, startPoint x: 355, startPoint y: 298, endPoint x: 169, endPoint y: 265, distance: 188.2
click at [169, 265] on div "**********" at bounding box center [462, 149] width 816 height 338
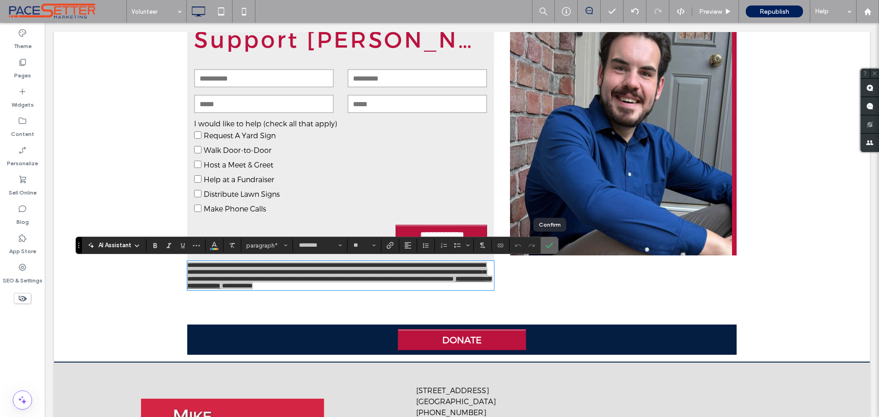
click at [546, 244] on icon "Confirm" at bounding box center [549, 245] width 7 height 7
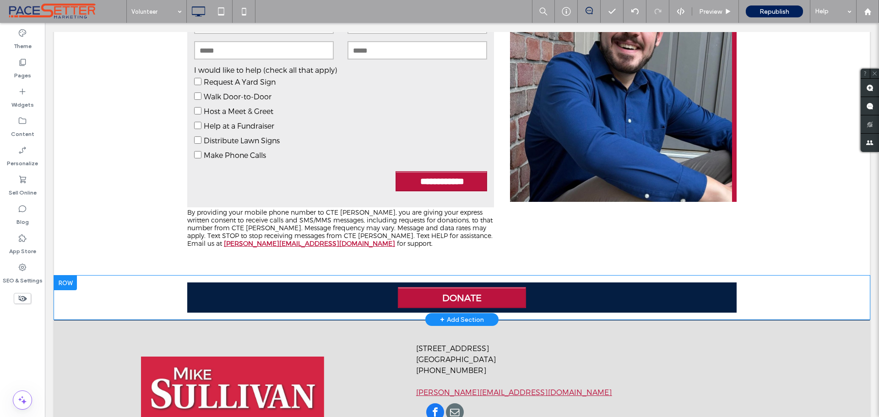
scroll to position [408, 0]
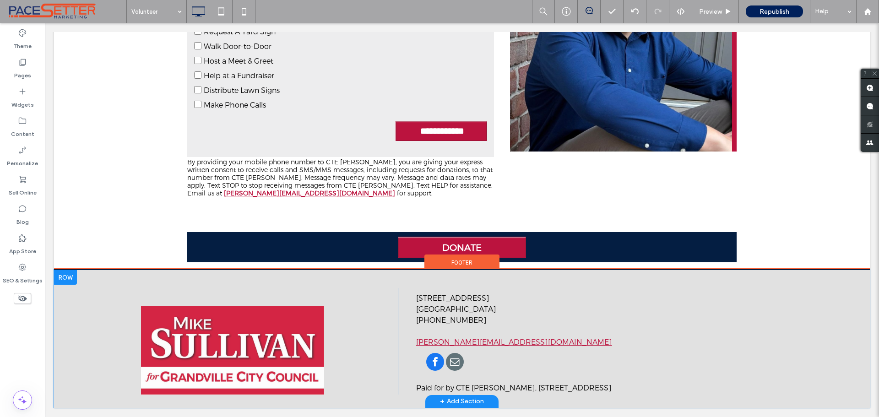
click at [345, 391] on div "Click To Paste" at bounding box center [237, 341] width 321 height 107
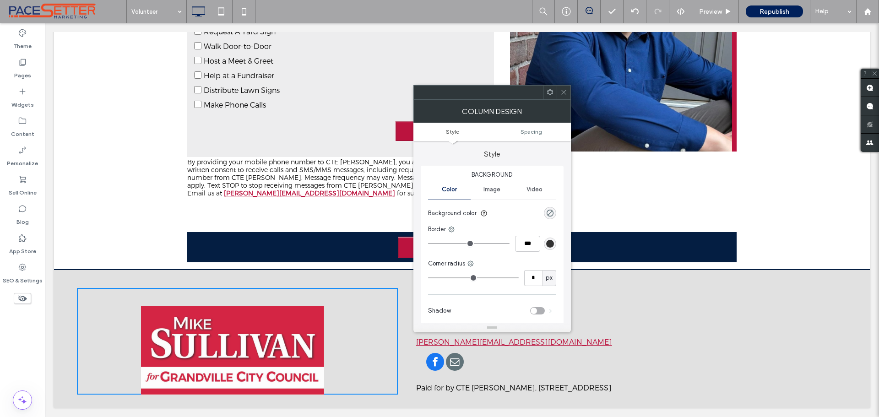
click at [564, 101] on div "Column Design" at bounding box center [491, 111] width 157 height 23
click at [562, 92] on use at bounding box center [563, 92] width 5 height 5
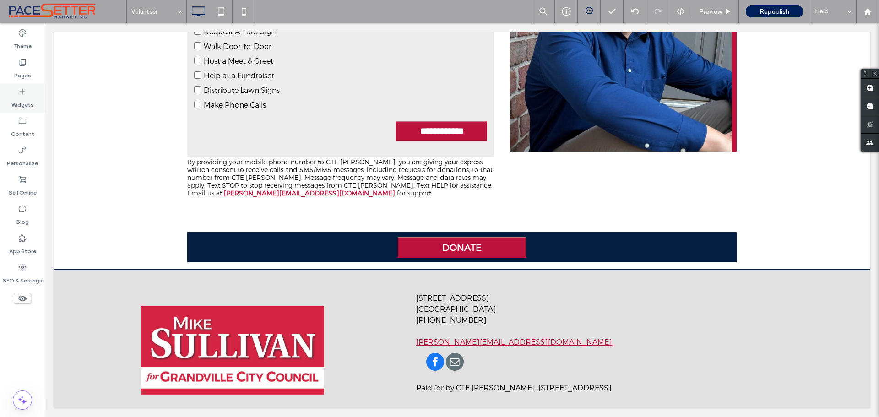
click at [21, 93] on icon at bounding box center [22, 91] width 9 height 9
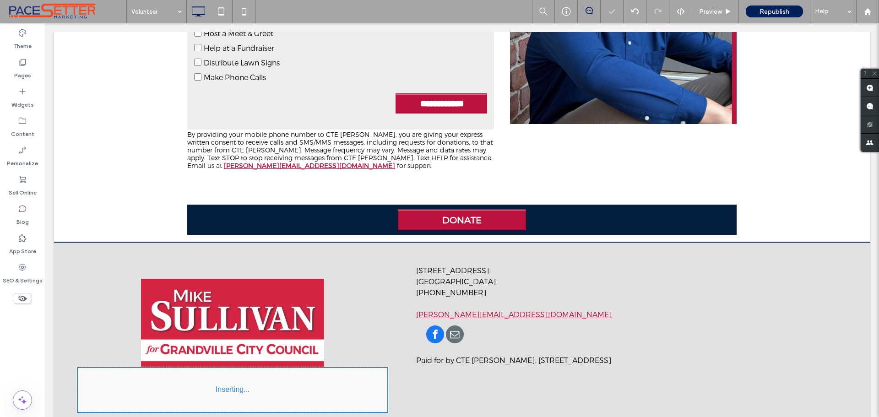
scroll to position [409, 0]
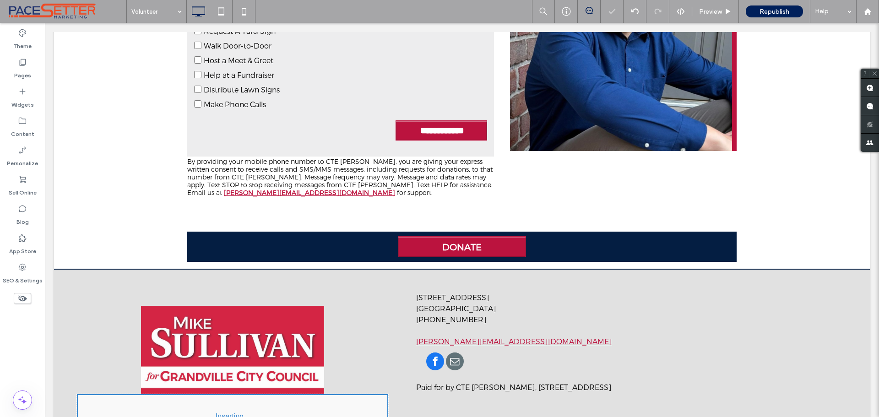
type input "********"
type input "**"
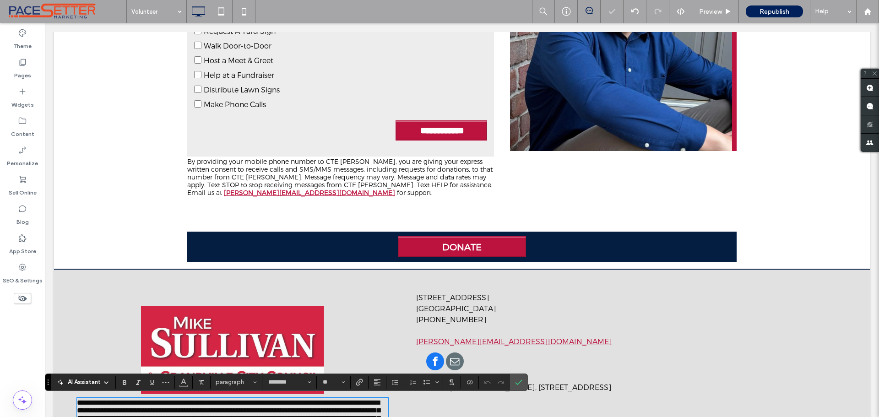
scroll to position [470, 0]
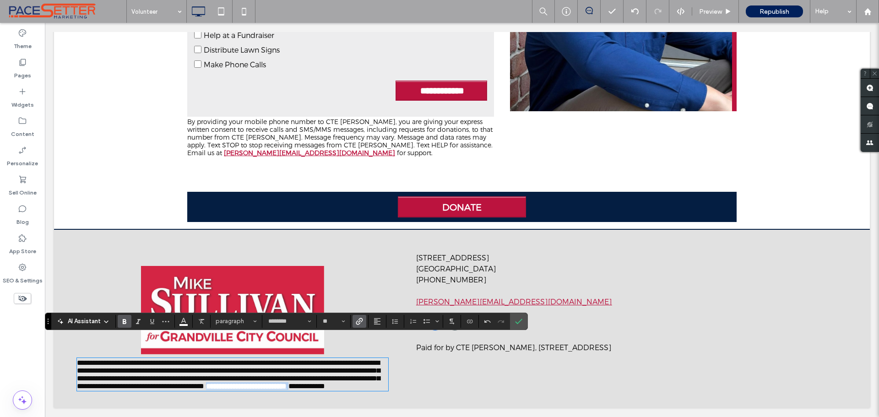
drag, startPoint x: 260, startPoint y: 378, endPoint x: 371, endPoint y: 378, distance: 111.2
click at [371, 378] on p "**********" at bounding box center [232, 374] width 311 height 31
click at [188, 322] on button "Color" at bounding box center [184, 321] width 14 height 13
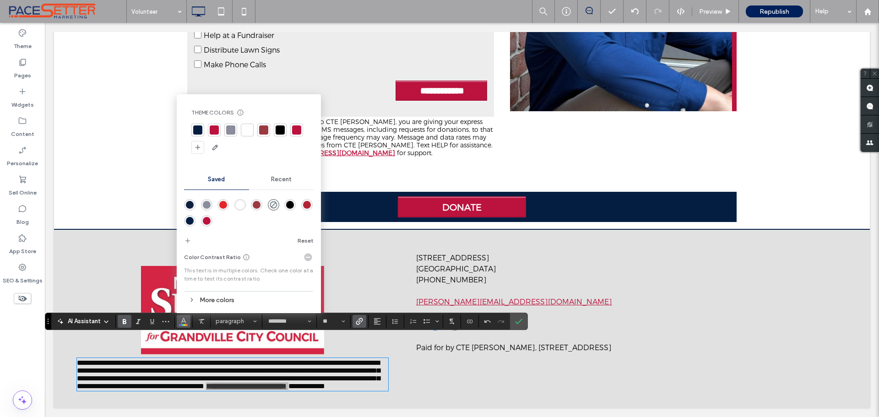
click at [216, 128] on div at bounding box center [214, 129] width 9 height 9
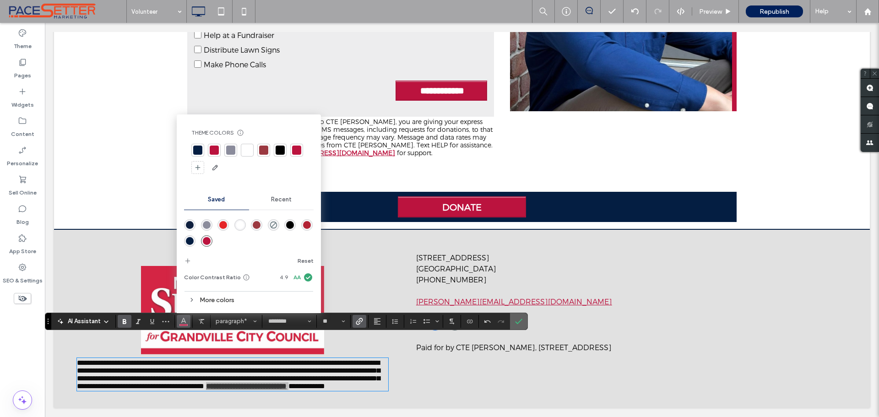
click at [524, 321] on label "Confirm" at bounding box center [519, 321] width 14 height 16
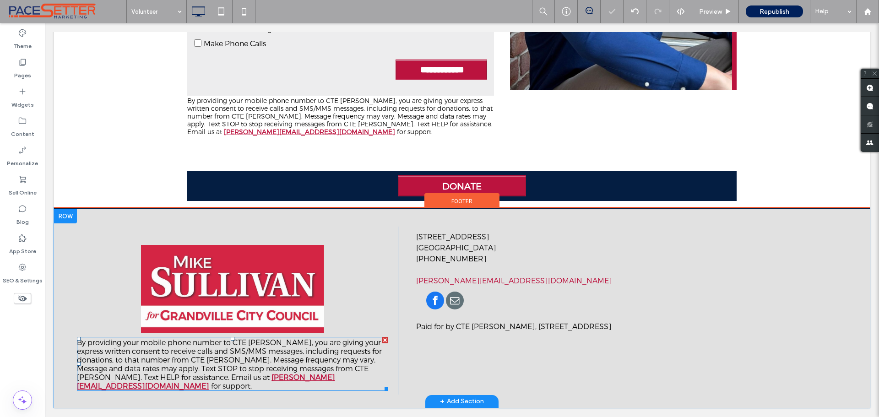
click at [114, 383] on p "By providing your mobile phone number to CTE Mike Sullivan, you are giving your…" at bounding box center [232, 364] width 311 height 52
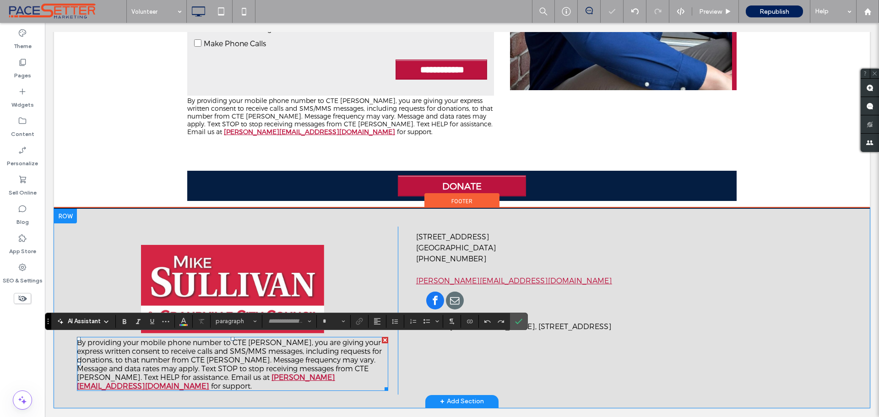
type input "********"
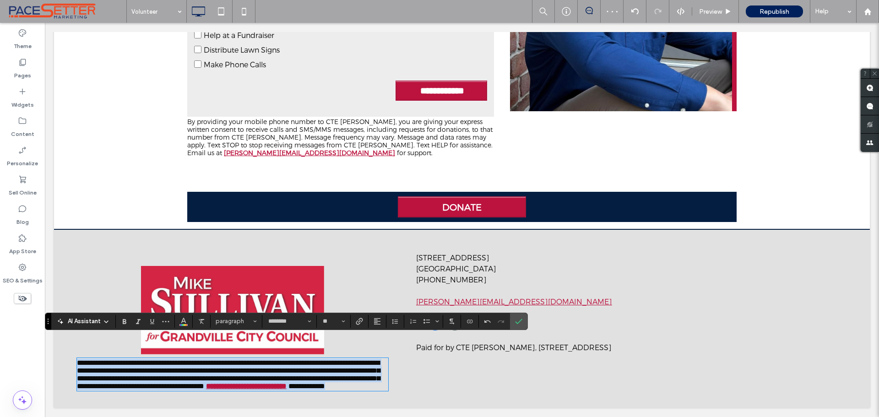
drag, startPoint x: 114, startPoint y: 383, endPoint x: 113, endPoint y: 352, distance: 30.7
click at [68, 329] on div "**********" at bounding box center [462, 318] width 816 height 179
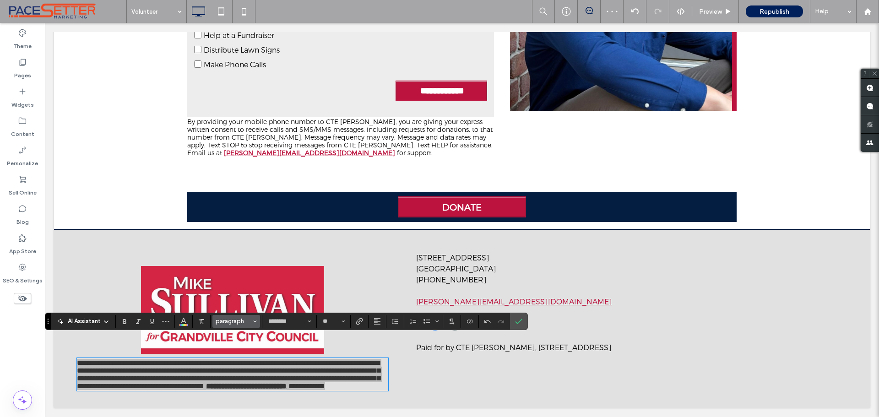
click at [254, 321] on use "Styles" at bounding box center [255, 321] width 3 height 2
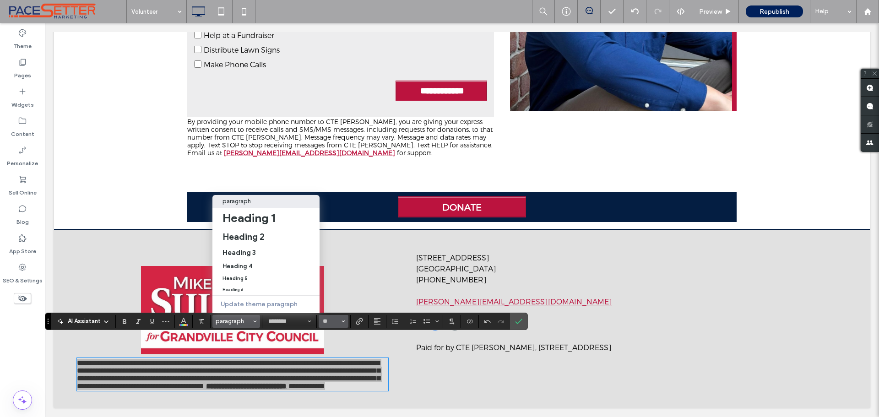
click at [346, 319] on button "**" at bounding box center [334, 321] width 30 height 13
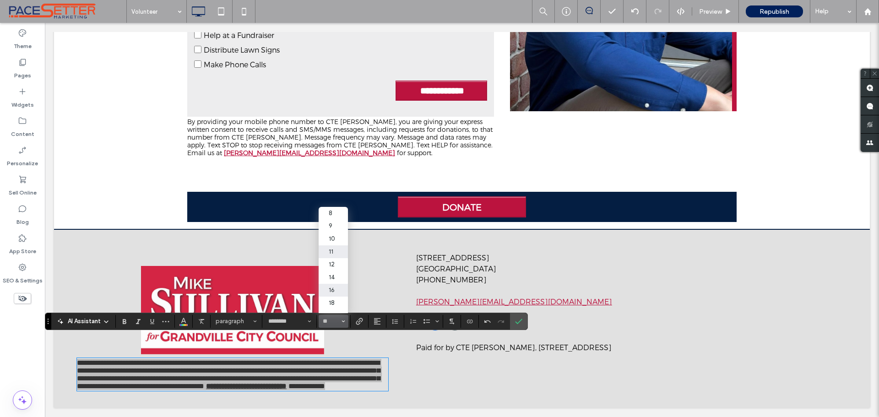
click at [331, 255] on label "11" at bounding box center [333, 251] width 29 height 13
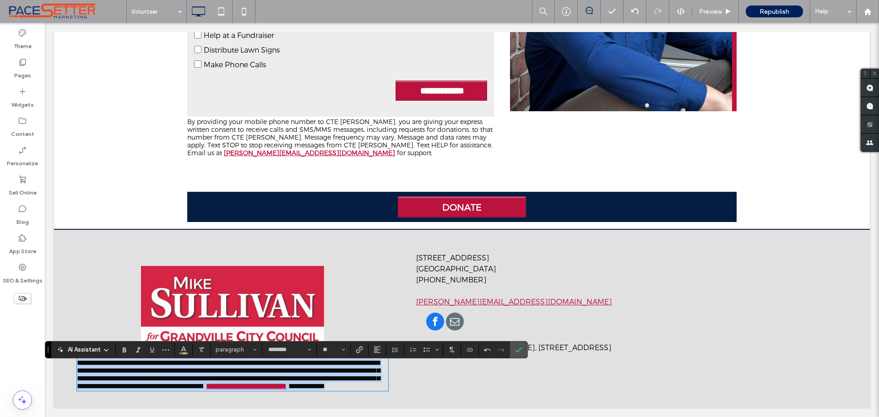
type input "**"
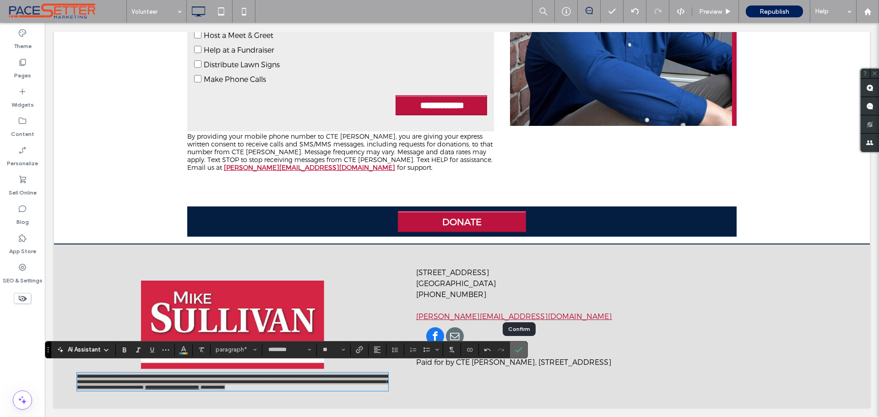
click at [517, 350] on icon "Confirm" at bounding box center [518, 349] width 7 height 7
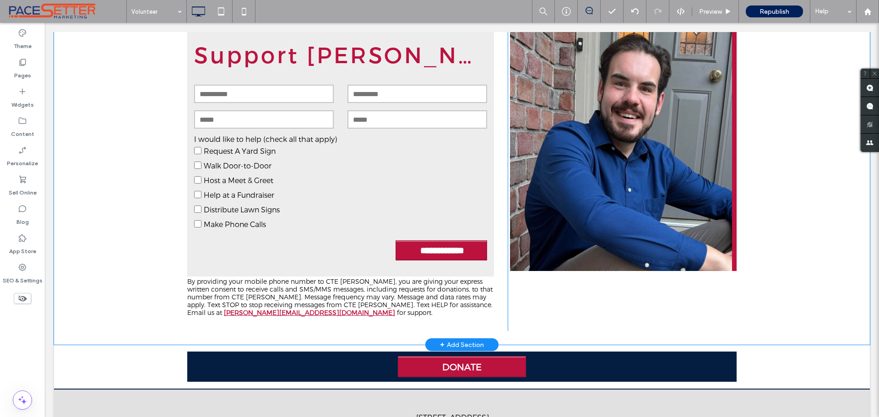
scroll to position [212, 0]
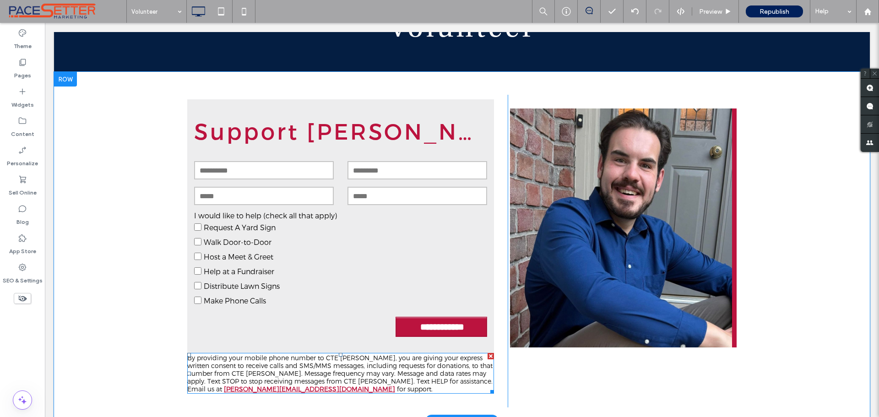
click at [351, 385] on p "By providing your mobile phone number to CTE Mike Sullivan, you are giving your…" at bounding box center [340, 373] width 307 height 39
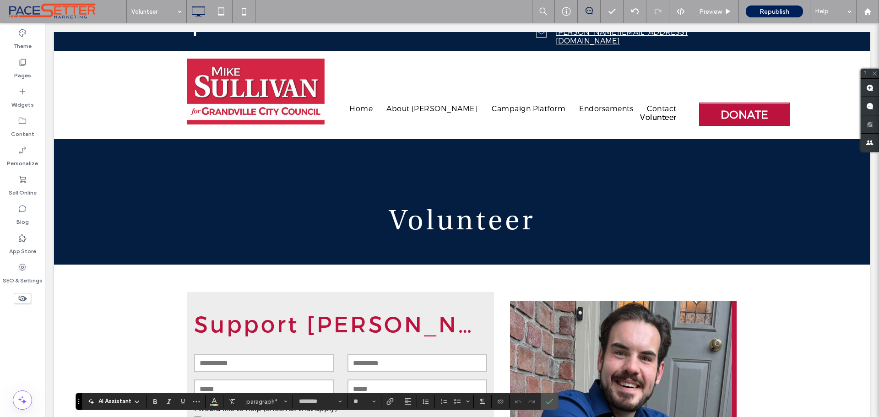
scroll to position [0, 0]
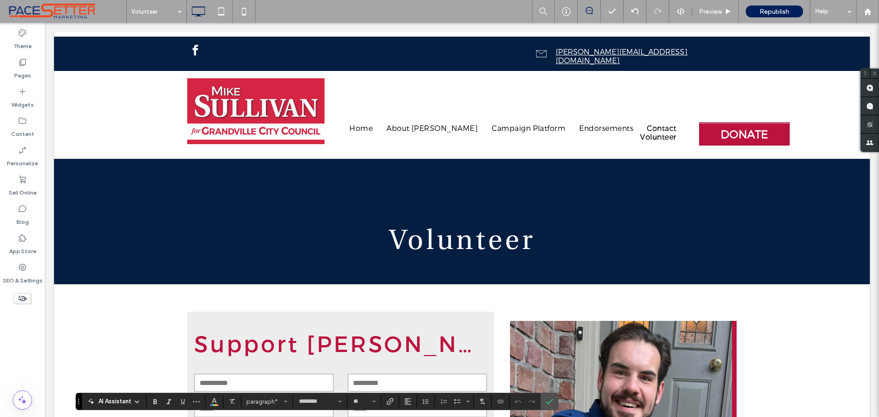
click at [647, 127] on span "Contact" at bounding box center [661, 128] width 29 height 9
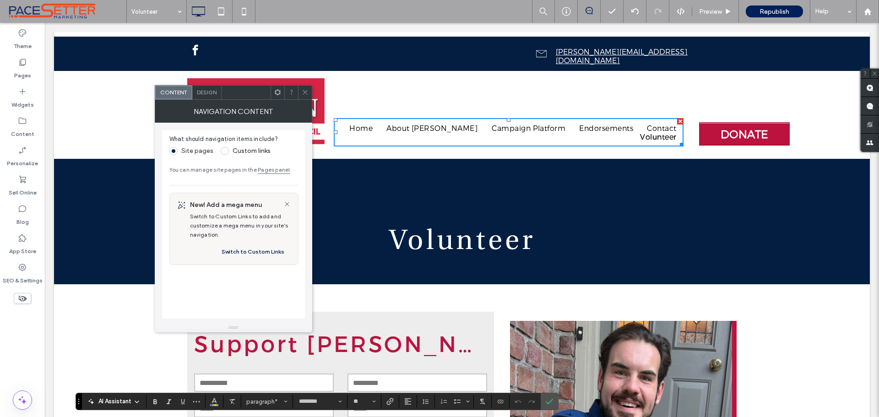
drag, startPoint x: 307, startPoint y: 88, endPoint x: 162, endPoint y: 108, distance: 146.5
click at [306, 88] on span at bounding box center [305, 93] width 7 height 14
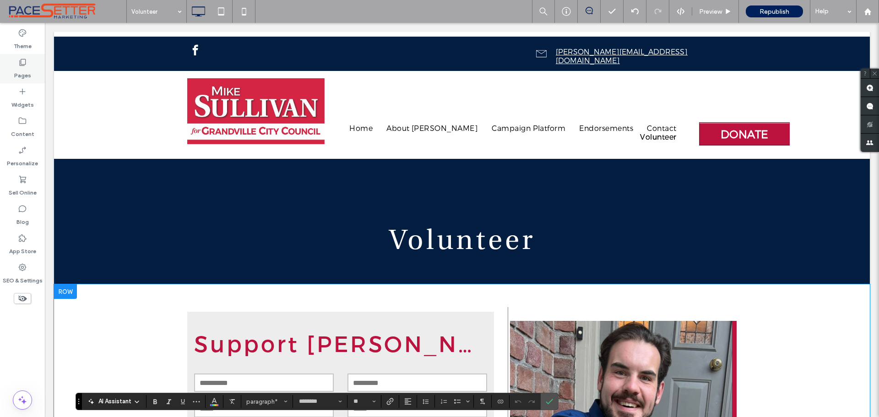
click at [23, 59] on icon at bounding box center [22, 62] width 9 height 9
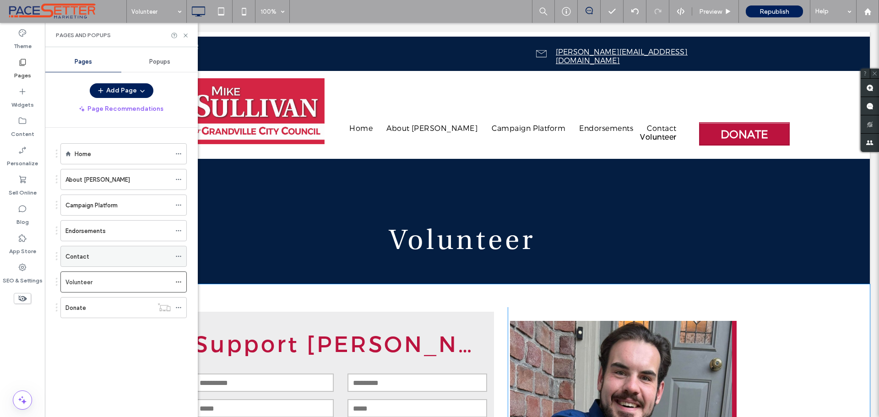
click at [96, 259] on div "Contact" at bounding box center [117, 257] width 105 height 10
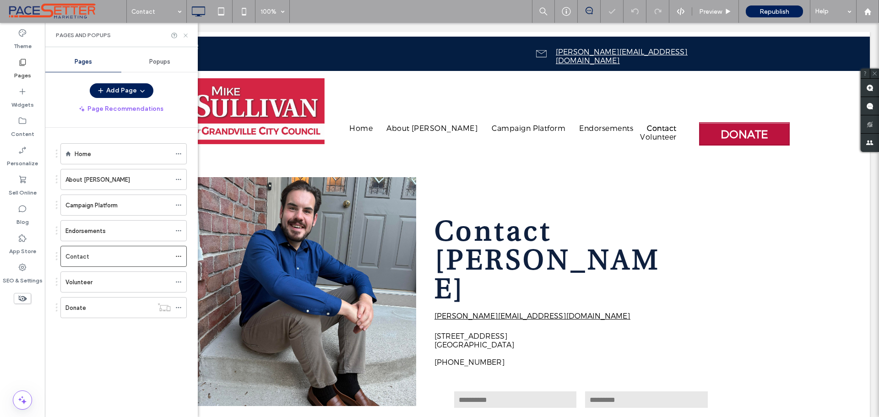
drag, startPoint x: 184, startPoint y: 32, endPoint x: 350, endPoint y: 70, distance: 169.8
click at [184, 32] on icon at bounding box center [185, 35] width 7 height 7
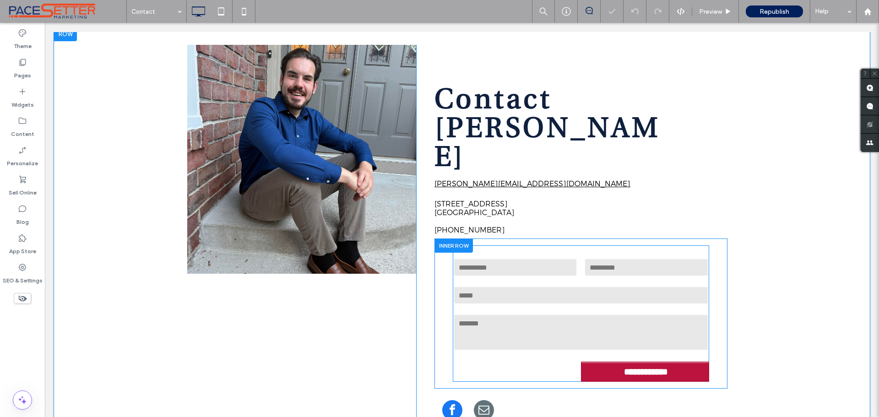
scroll to position [152, 0]
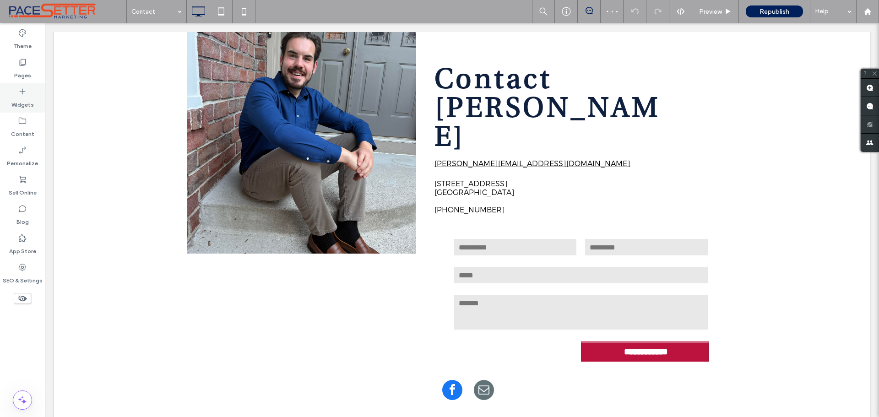
click at [25, 95] on icon at bounding box center [22, 91] width 9 height 9
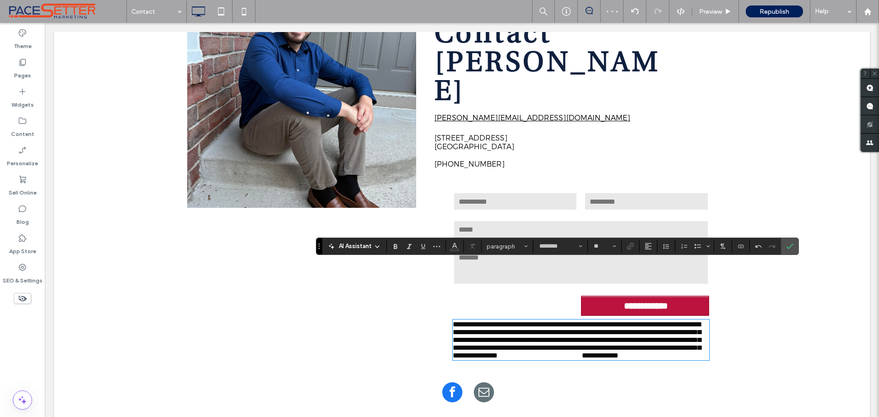
scroll to position [0, 0]
drag, startPoint x: 571, startPoint y: 318, endPoint x: 458, endPoint y: 316, distance: 113.1
click at [458, 320] on p "**********" at bounding box center [581, 339] width 256 height 39
click at [456, 245] on icon "Color" at bounding box center [454, 245] width 7 height 7
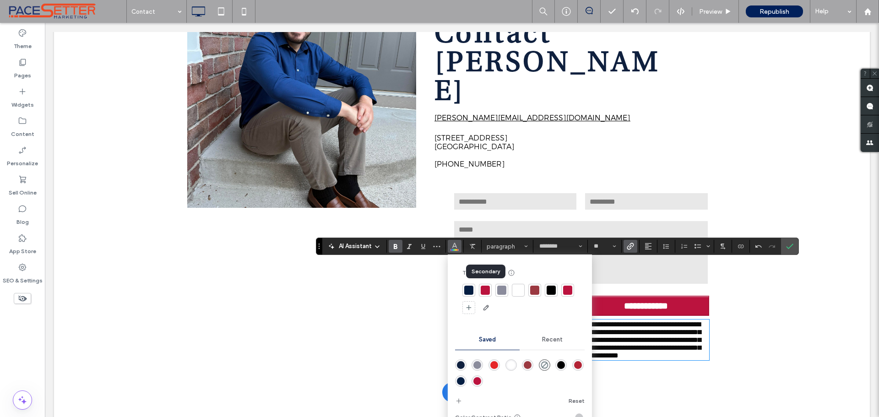
click at [487, 291] on div at bounding box center [485, 290] width 9 height 9
click at [615, 245] on icon "Size" at bounding box center [614, 246] width 4 height 4
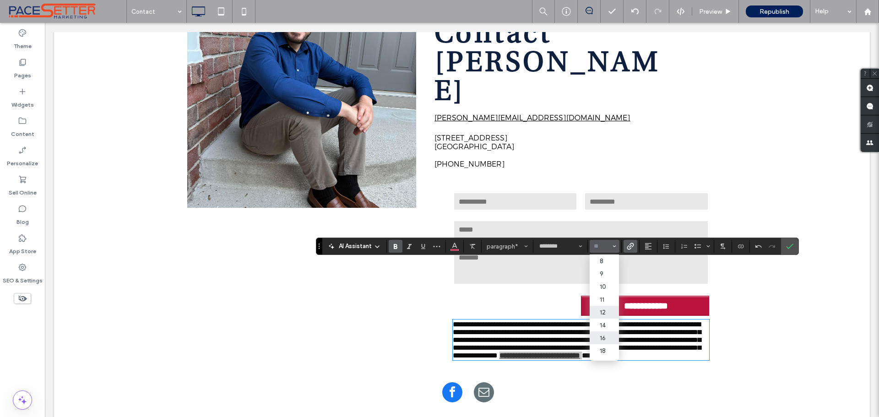
click at [602, 308] on label "12" at bounding box center [603, 312] width 29 height 13
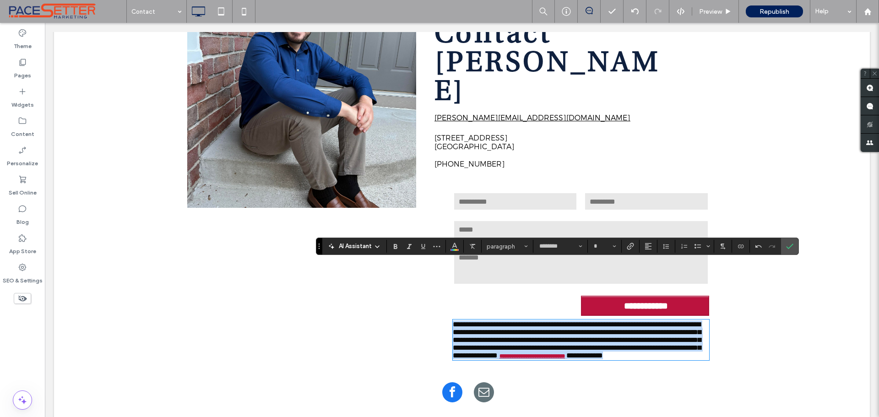
drag, startPoint x: 595, startPoint y: 321, endPoint x: 502, endPoint y: 270, distance: 106.1
click at [442, 260] on div "**********" at bounding box center [580, 272] width 293 height 198
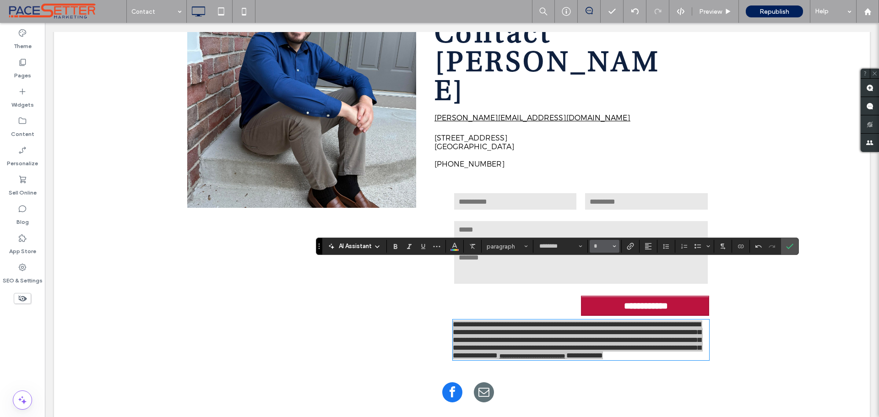
click at [616, 245] on button "*" at bounding box center [604, 246] width 30 height 13
drag, startPoint x: 609, startPoint y: 322, endPoint x: 563, endPoint y: 299, distance: 50.8
click at [609, 322] on label "14" at bounding box center [603, 325] width 29 height 13
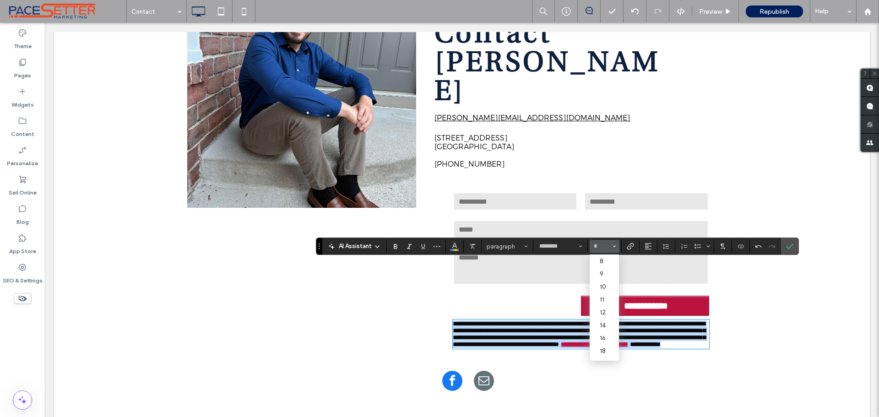
type input "**"
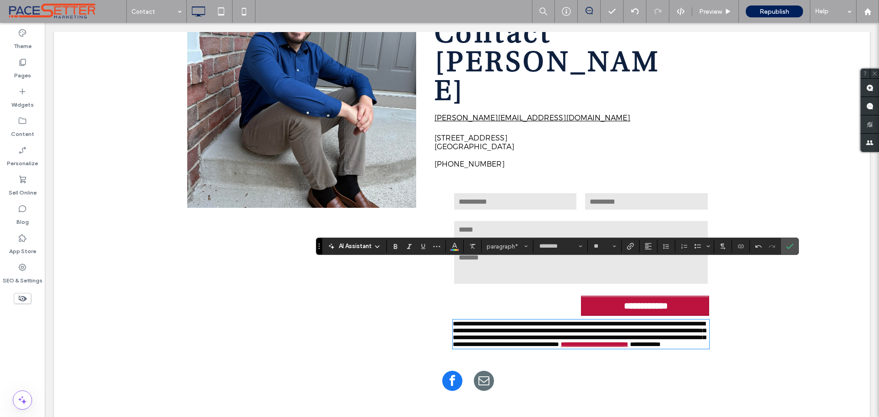
drag, startPoint x: 616, startPoint y: 314, endPoint x: 617, endPoint y: 308, distance: 5.1
click at [617, 314] on div "**********" at bounding box center [581, 265] width 256 height 173
click at [792, 245] on icon "Confirm" at bounding box center [789, 246] width 7 height 7
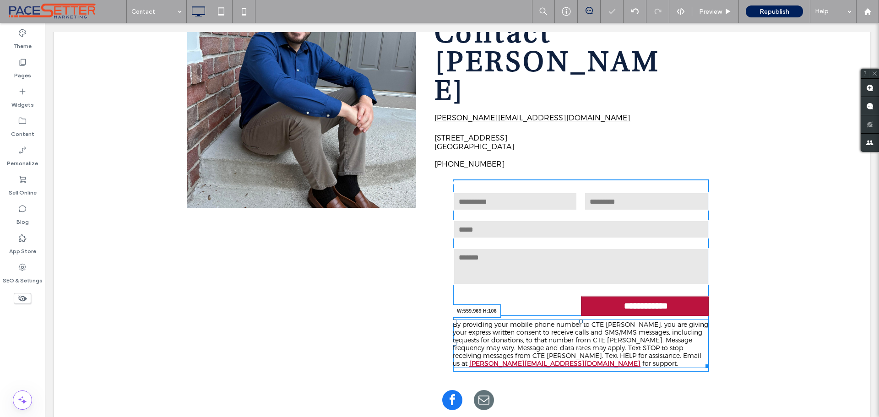
drag, startPoint x: 701, startPoint y: 308, endPoint x: 754, endPoint y: 326, distance: 56.2
click at [714, 304] on div "**********" at bounding box center [580, 276] width 293 height 206
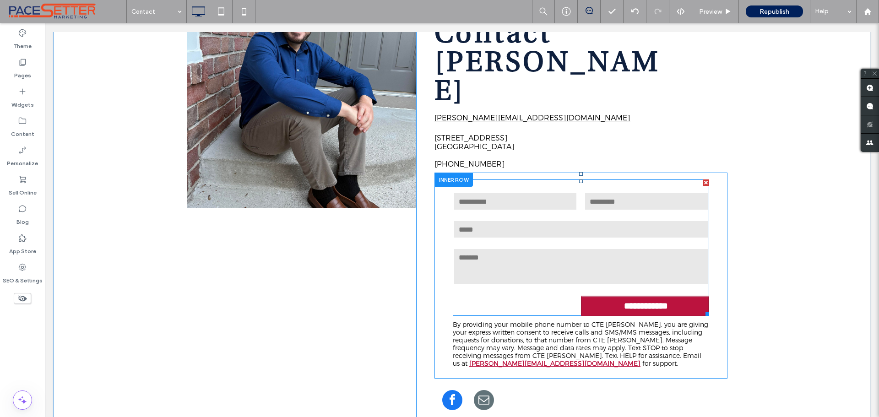
click at [530, 216] on div "Email:" at bounding box center [581, 230] width 262 height 28
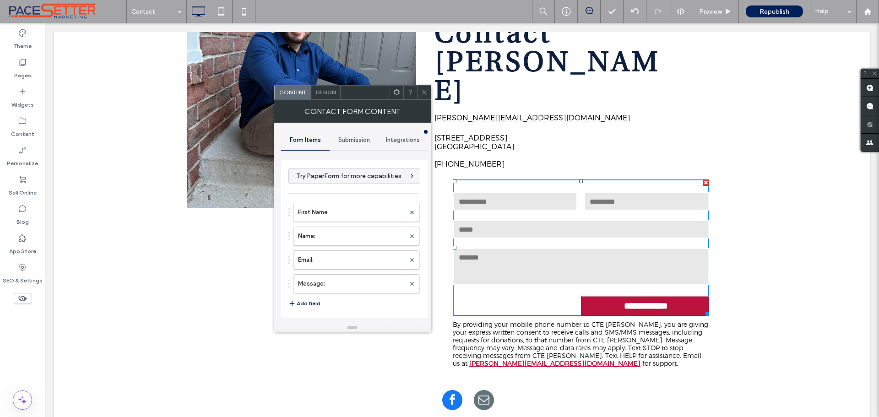
click at [301, 303] on button "Add field" at bounding box center [304, 303] width 32 height 11
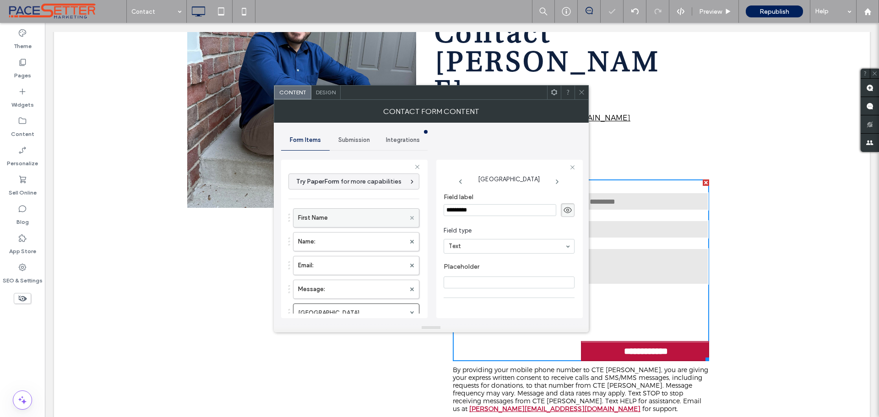
drag, startPoint x: 481, startPoint y: 210, endPoint x: 406, endPoint y: 211, distance: 74.6
click at [408, 211] on div "**********" at bounding box center [354, 237] width 146 height 170
type input "*****"
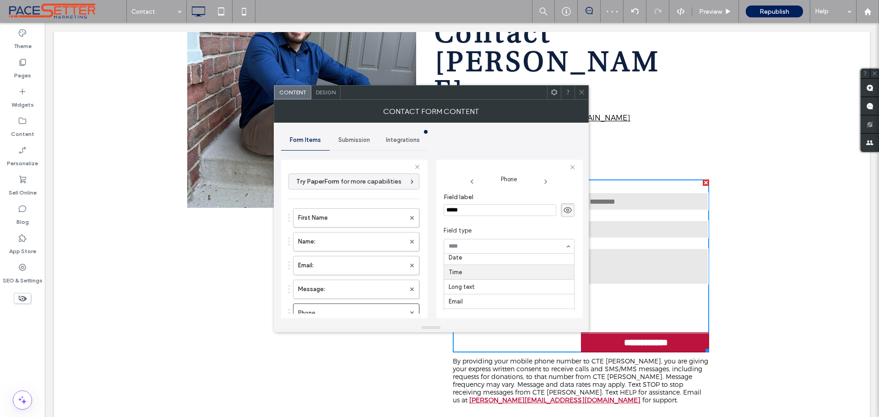
scroll to position [99, 0]
click at [479, 277] on input "Placeholder" at bounding box center [508, 282] width 131 height 12
type input "*****"
drag, startPoint x: 382, startPoint y: 304, endPoint x: 372, endPoint y: 276, distance: 29.7
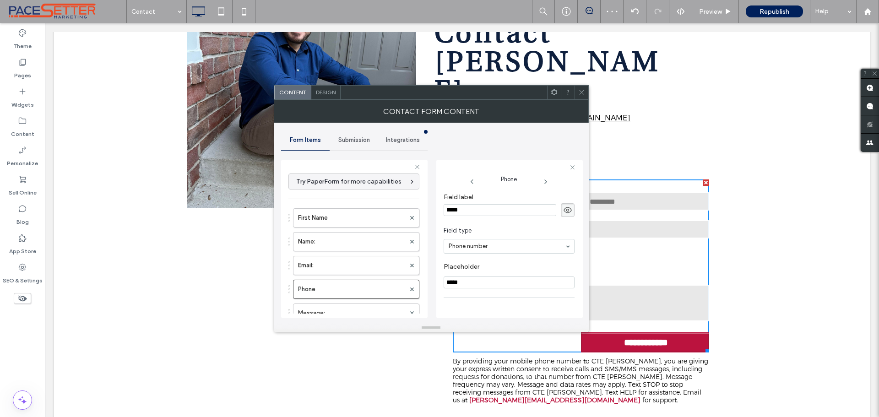
click at [582, 87] on span at bounding box center [581, 93] width 7 height 14
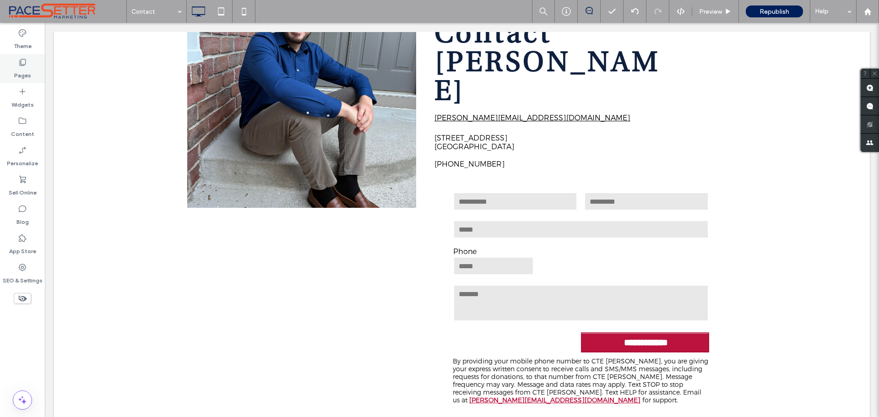
click at [23, 70] on label "Pages" at bounding box center [22, 73] width 17 height 13
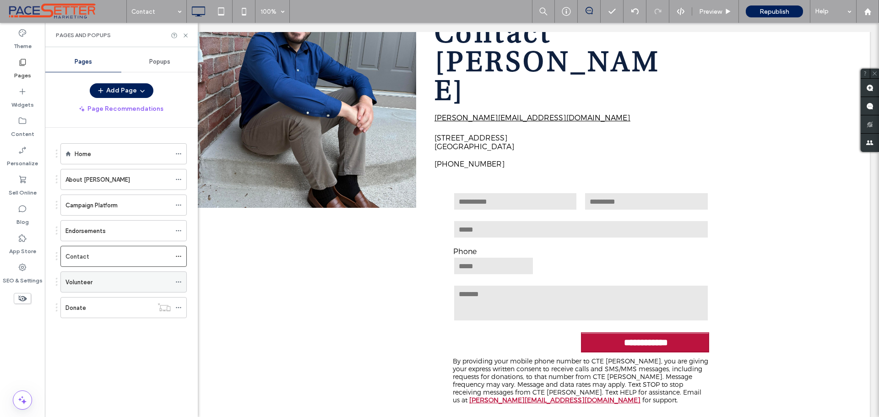
click at [118, 281] on div "Volunteer" at bounding box center [117, 282] width 105 height 10
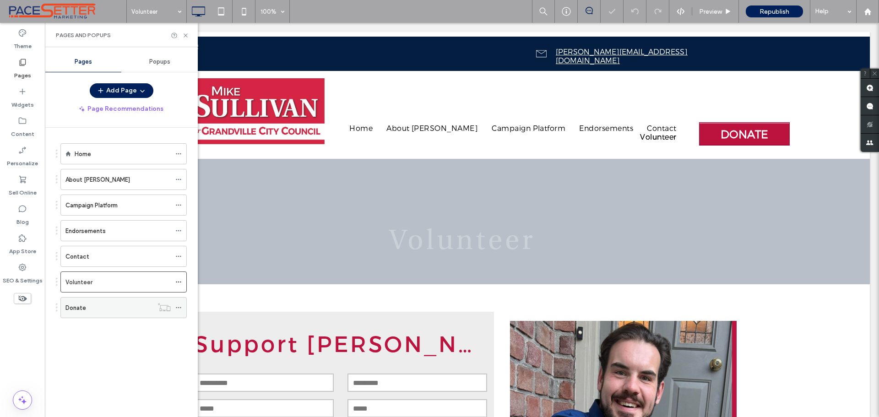
click at [109, 306] on div "Donate" at bounding box center [108, 308] width 87 height 10
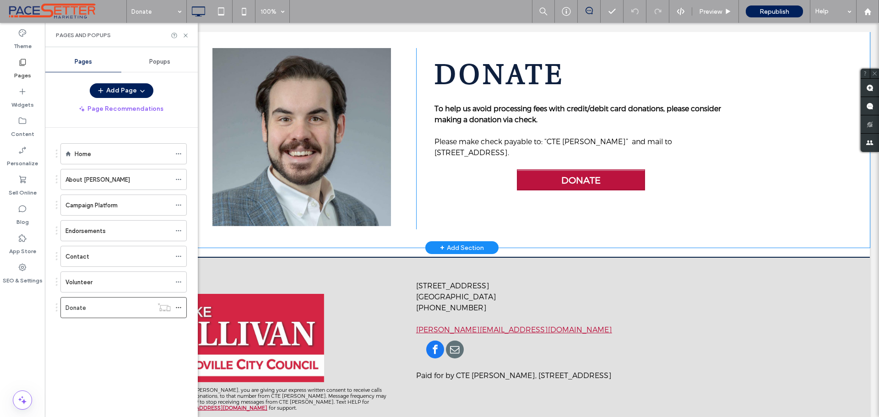
scroll to position [208, 0]
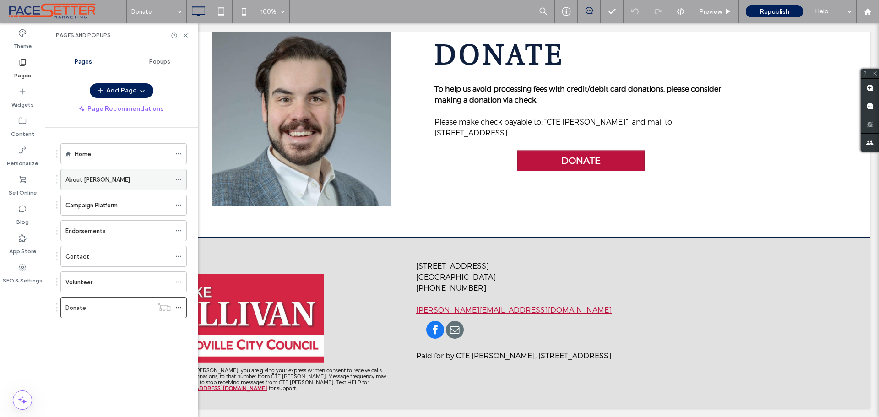
click at [111, 175] on div "About Mike" at bounding box center [117, 180] width 105 height 10
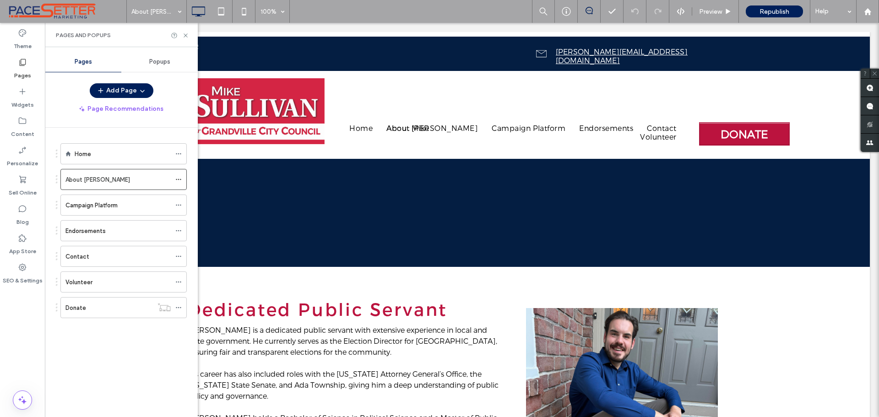
scroll to position [0, 0]
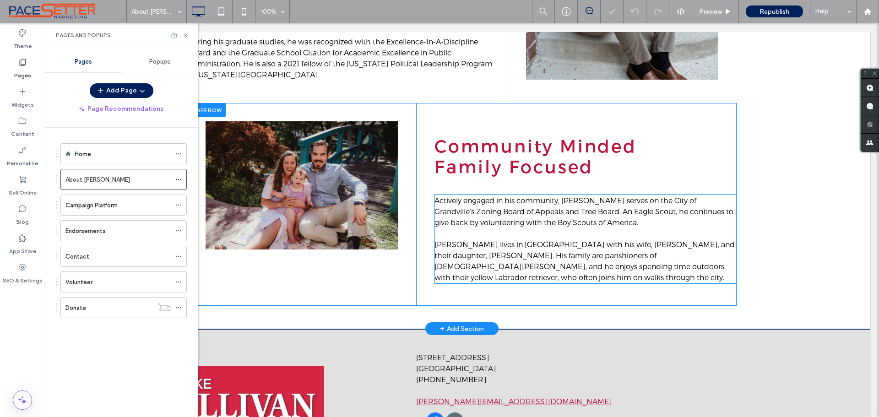
scroll to position [512, 0]
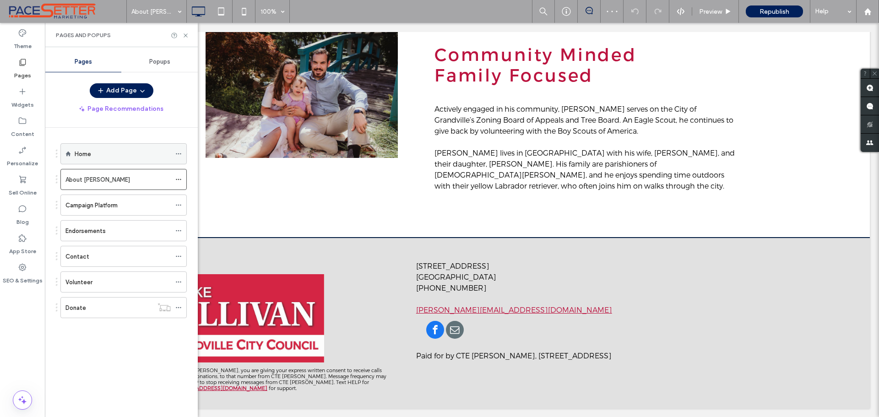
click at [133, 155] on div "Home" at bounding box center [123, 154] width 96 height 10
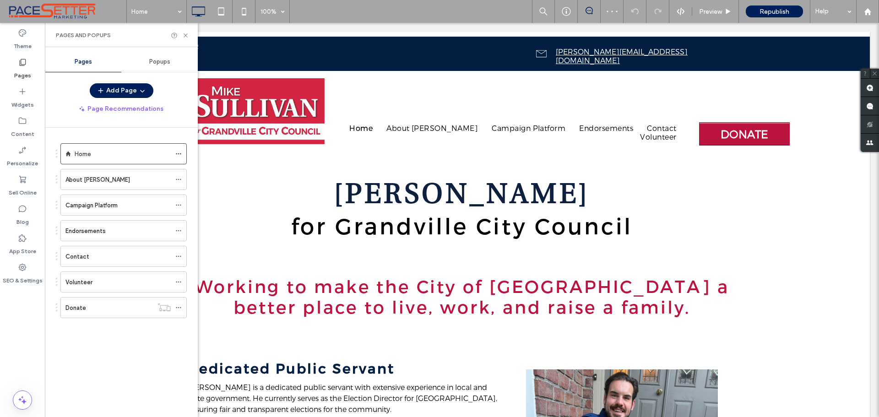
scroll to position [0, 0]
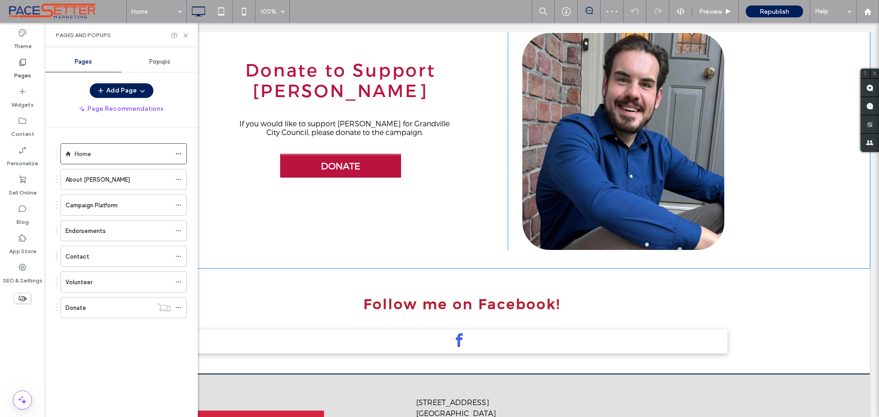
scroll to position [763, 0]
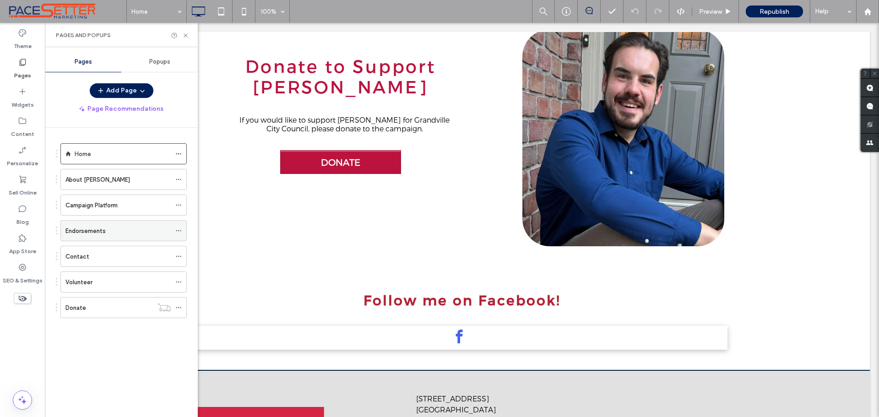
click at [127, 227] on div "Endorsements" at bounding box center [117, 231] width 105 height 10
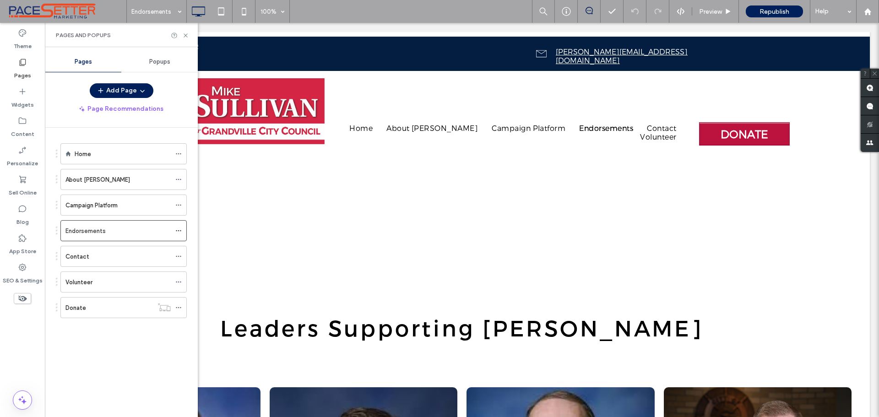
scroll to position [0, 0]
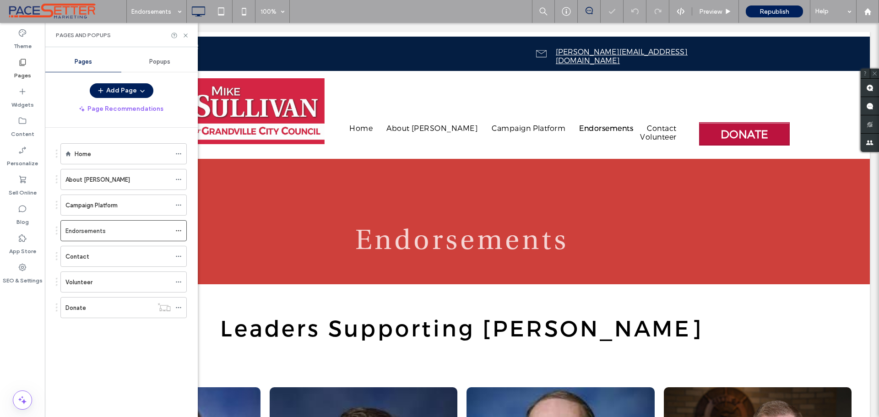
click at [185, 30] on div "Pages and Popups" at bounding box center [121, 35] width 153 height 24
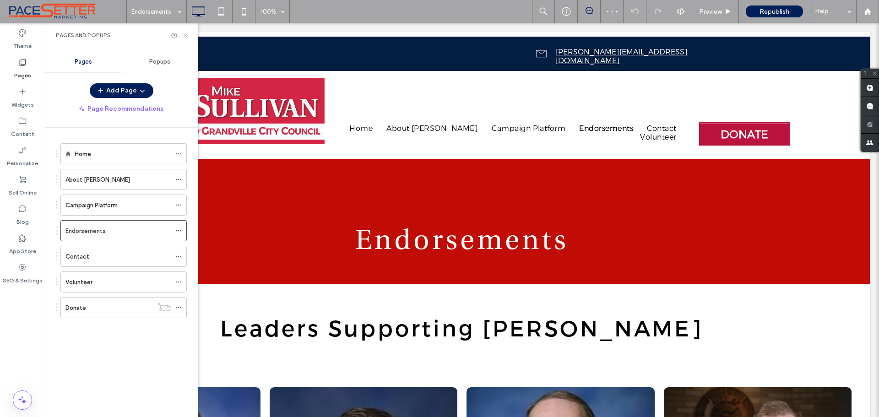
click at [186, 35] on use at bounding box center [186, 35] width 4 height 4
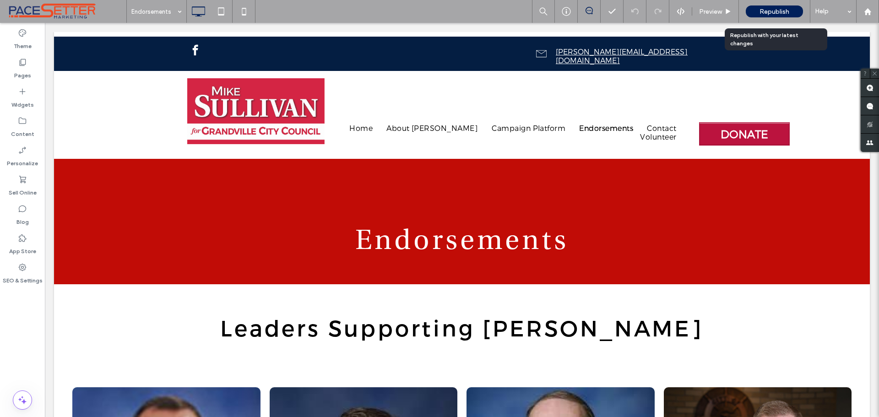
click at [767, 7] on div "Republish" at bounding box center [774, 11] width 57 height 12
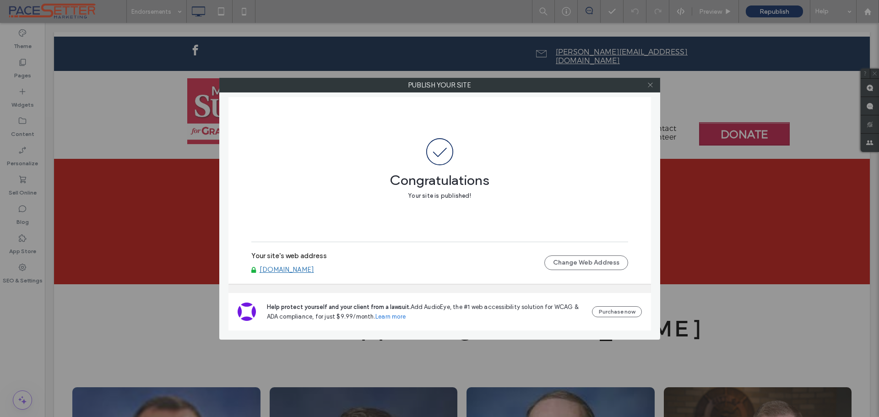
click at [650, 86] on icon at bounding box center [650, 84] width 7 height 7
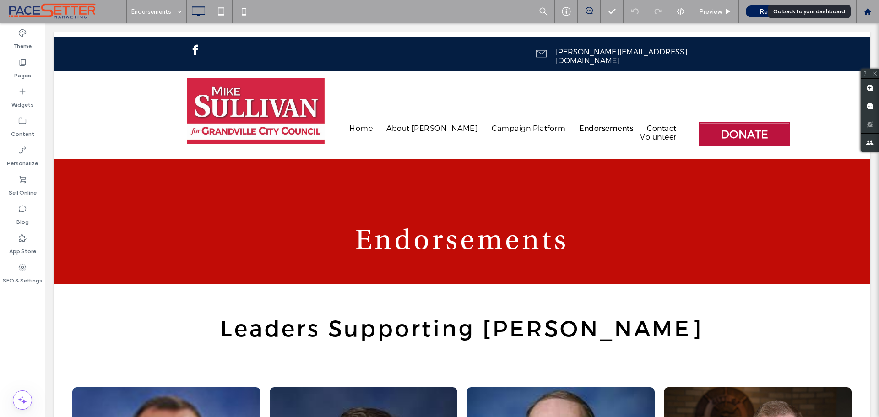
click at [870, 15] on icon at bounding box center [868, 12] width 8 height 8
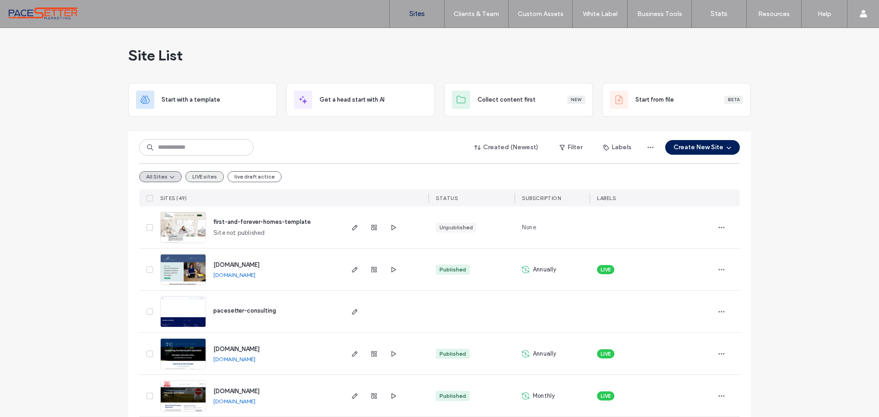
click at [195, 177] on button "LIVE sites" at bounding box center [204, 176] width 38 height 11
